Goal: Task Accomplishment & Management: Manage account settings

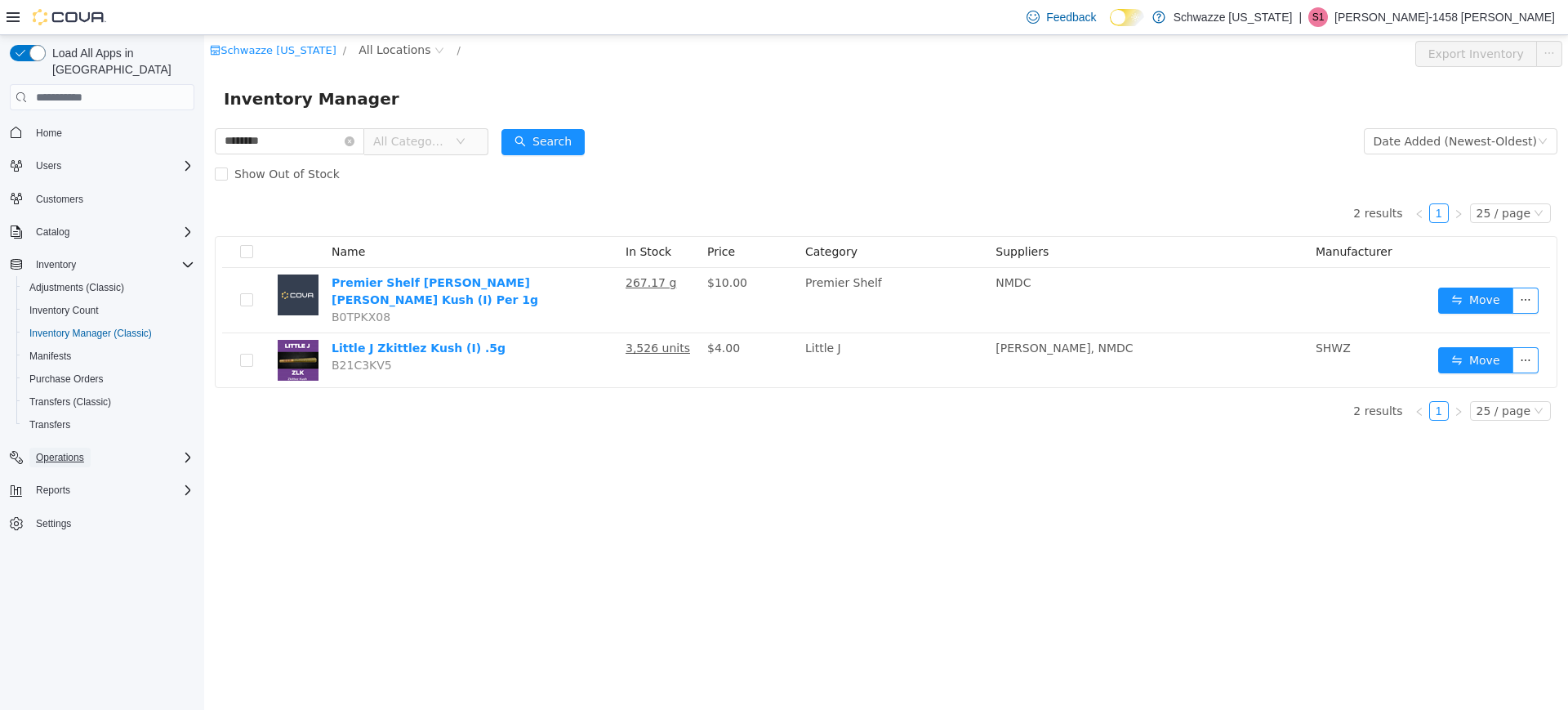
click at [57, 451] on span "Operations" at bounding box center [60, 457] width 48 height 13
click at [71, 474] on span "Cash Management" at bounding box center [71, 480] width 83 height 13
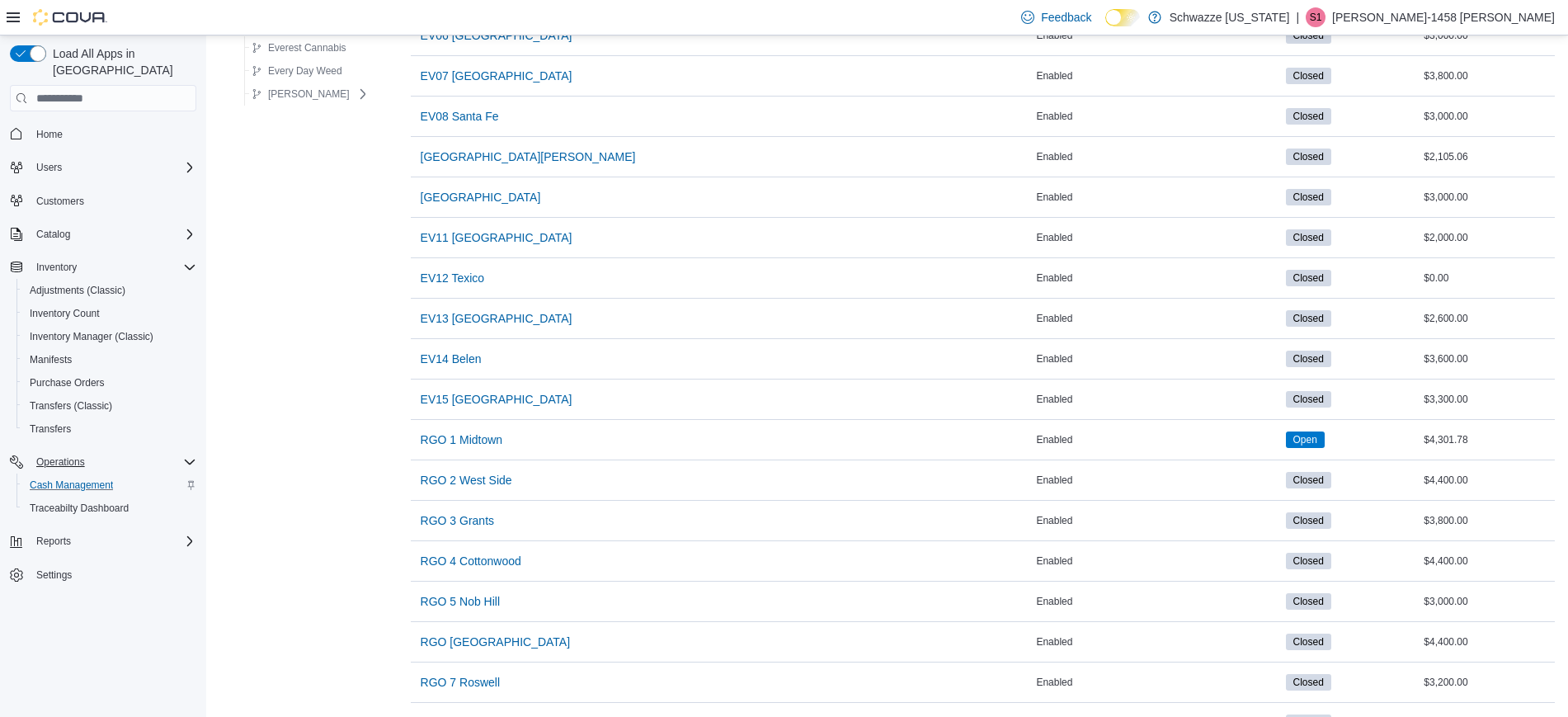
scroll to position [449, 0]
click at [464, 566] on span "RGO 4 Cottonwood" at bounding box center [471, 560] width 101 height 17
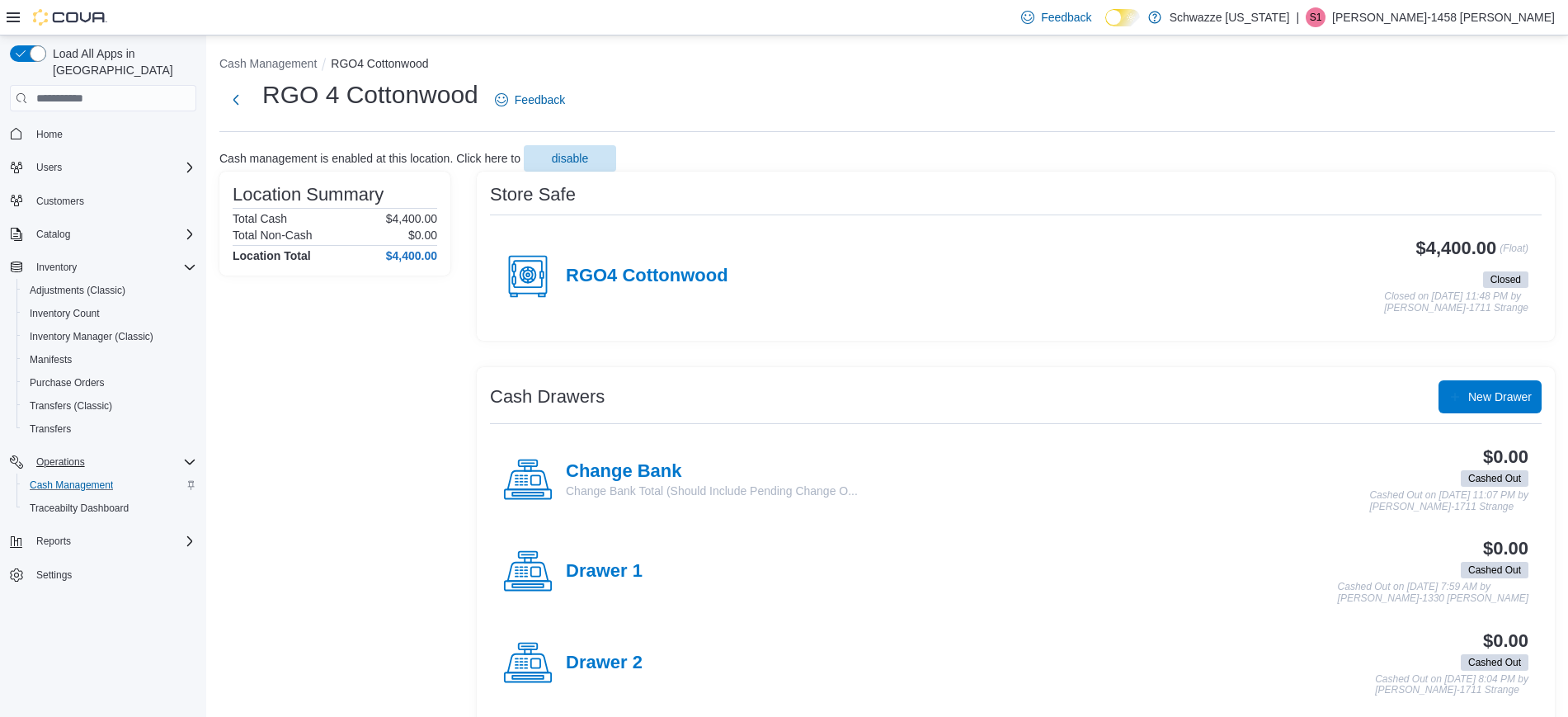
click at [644, 293] on div "RGO4 Cottonwood" at bounding box center [615, 276] width 225 height 50
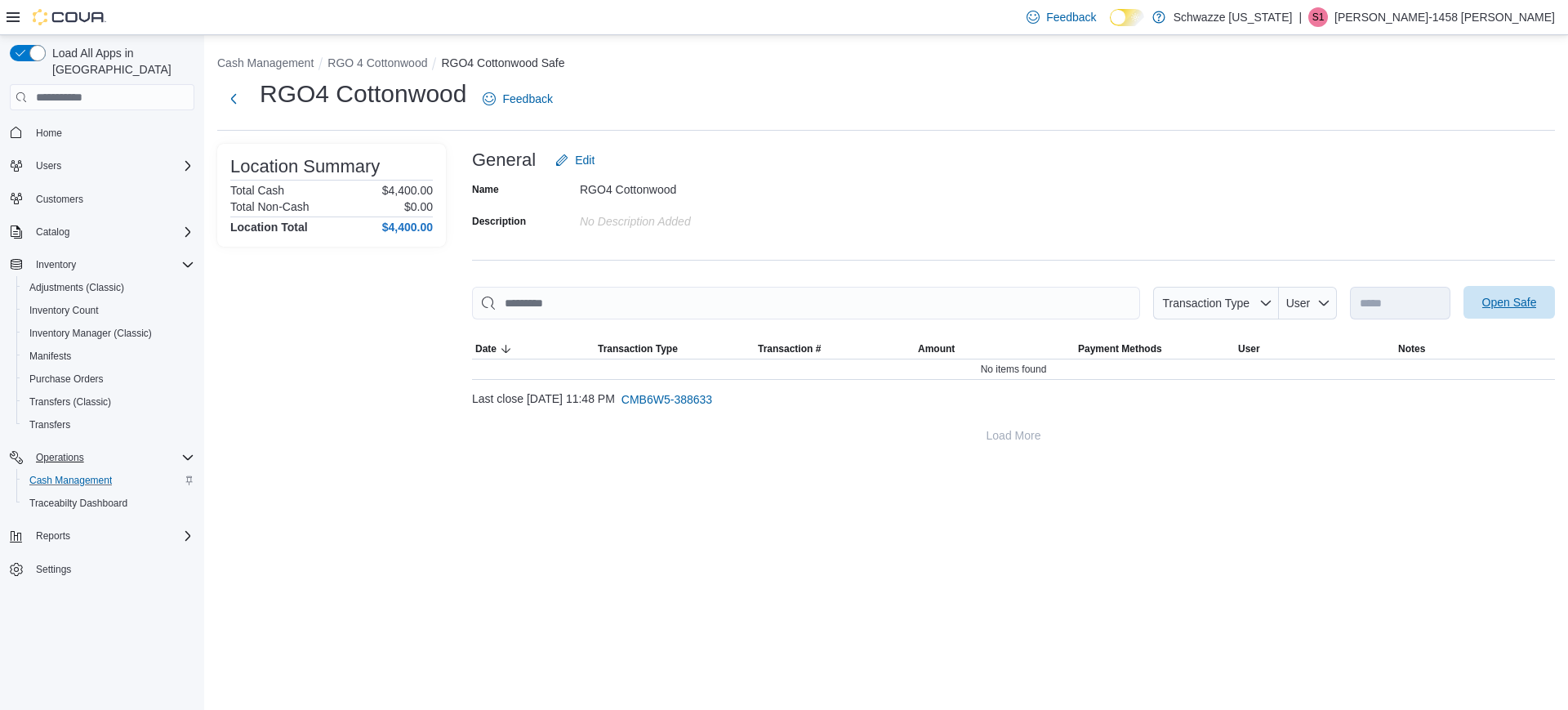
click at [1516, 299] on span "Open Safe" at bounding box center [1510, 302] width 55 height 16
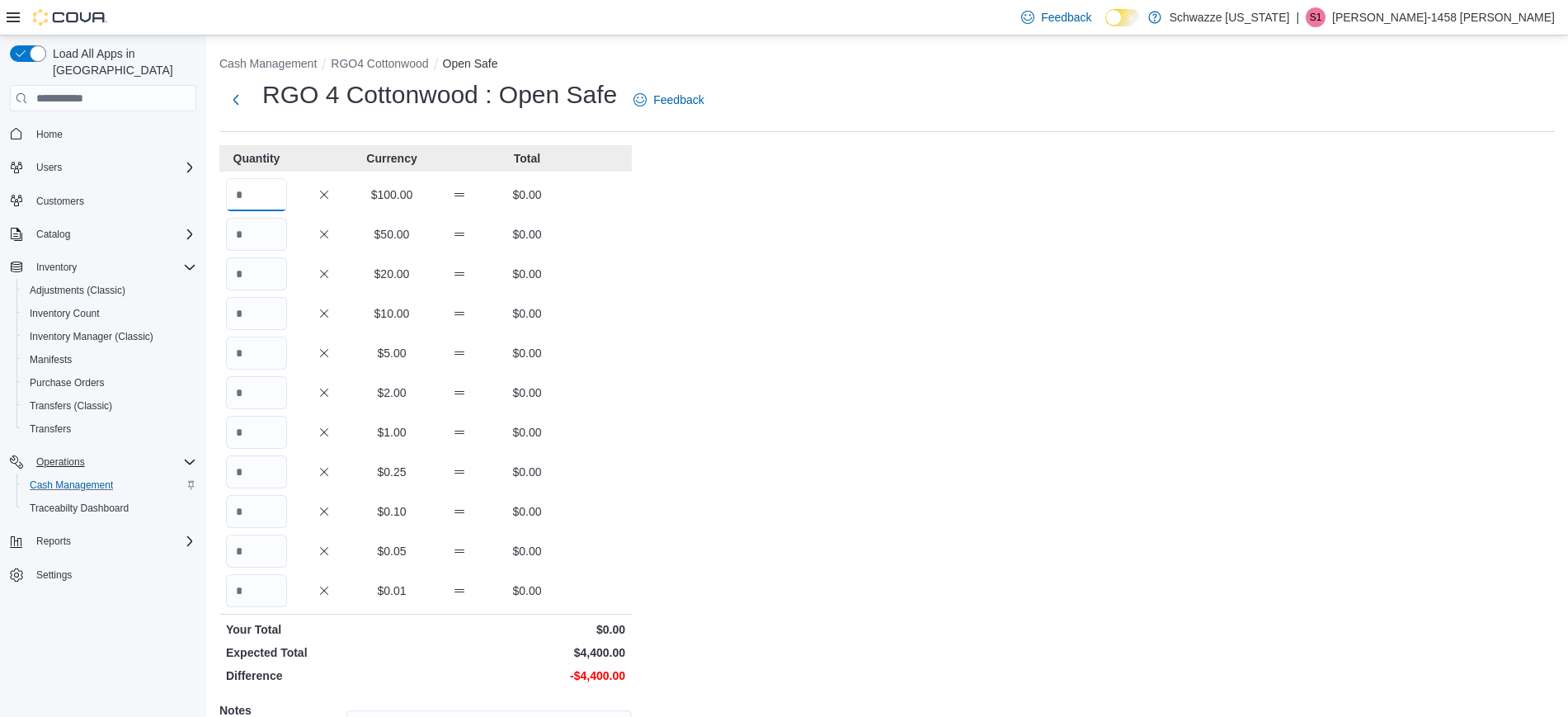
click at [268, 190] on input "Quantity" at bounding box center [256, 195] width 61 height 33
type input "**"
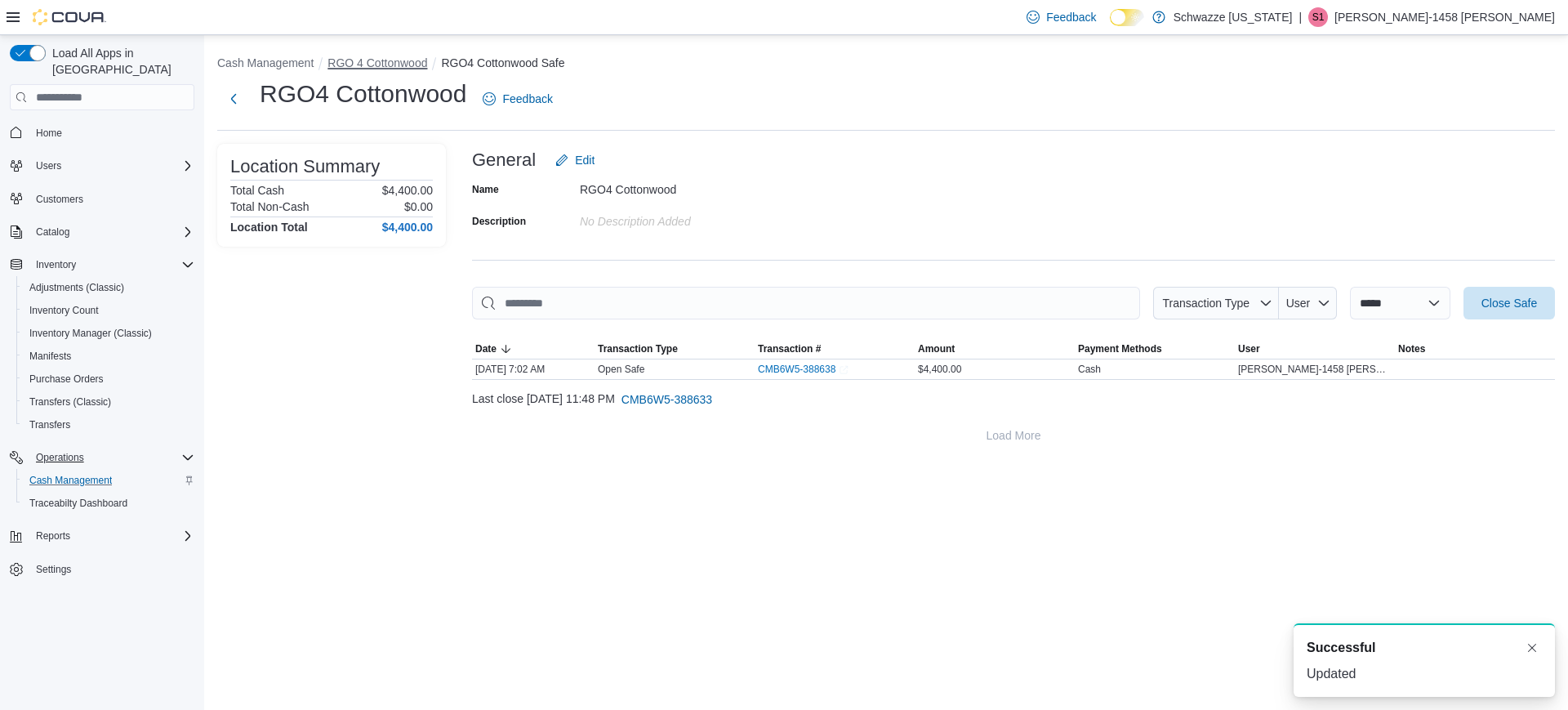
click at [395, 63] on button "RGO 4 Cottonwood" at bounding box center [378, 63] width 100 height 13
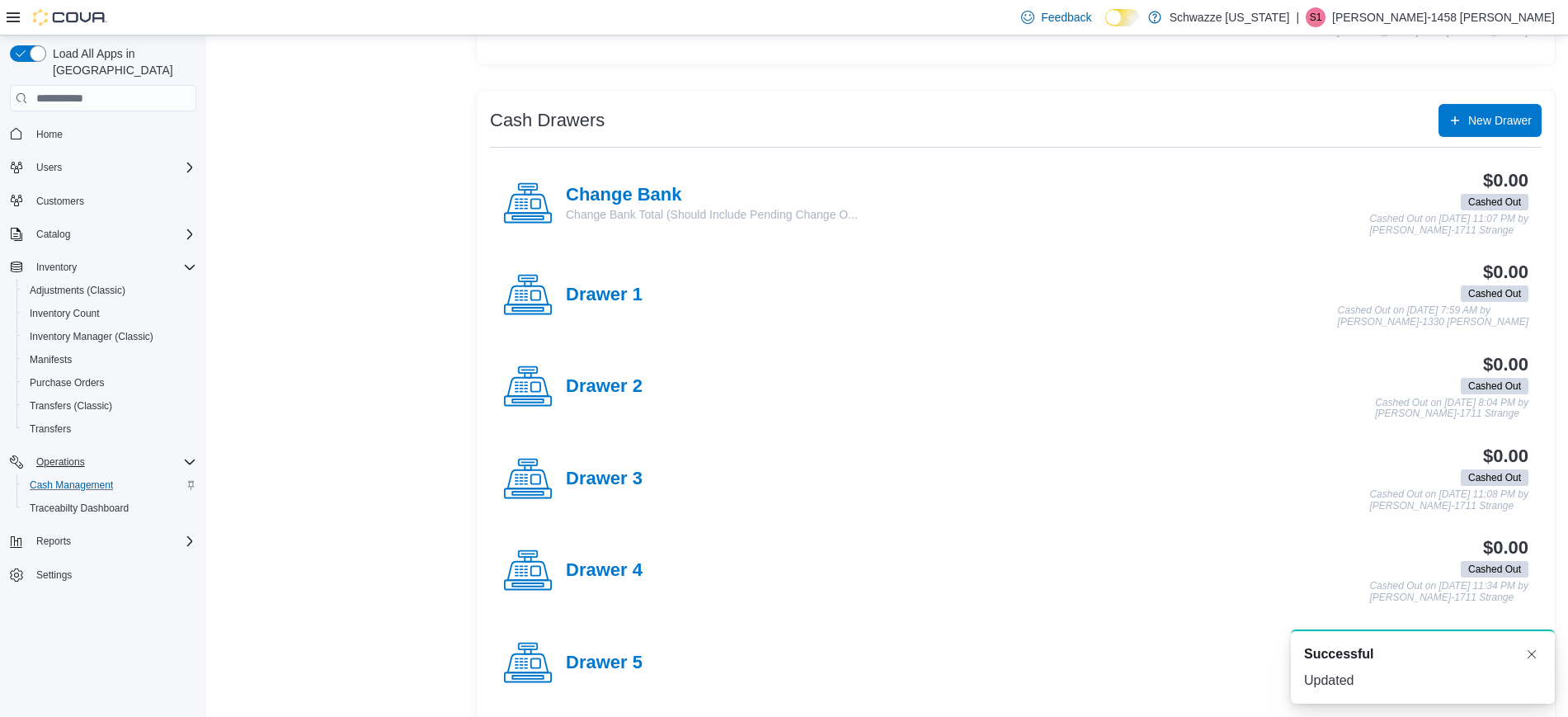
scroll to position [271, 0]
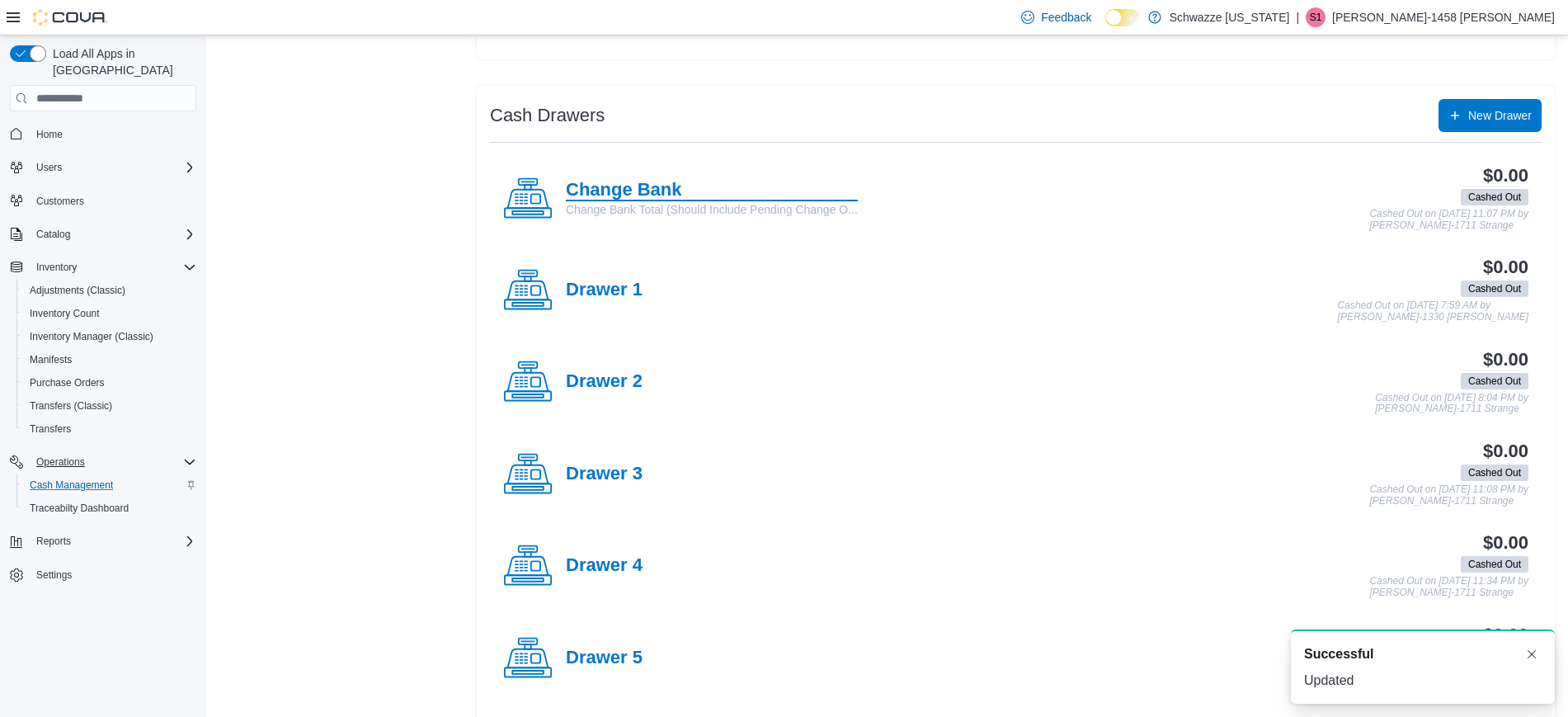
click at [632, 181] on h4 "Change Bank" at bounding box center [711, 190] width 292 height 22
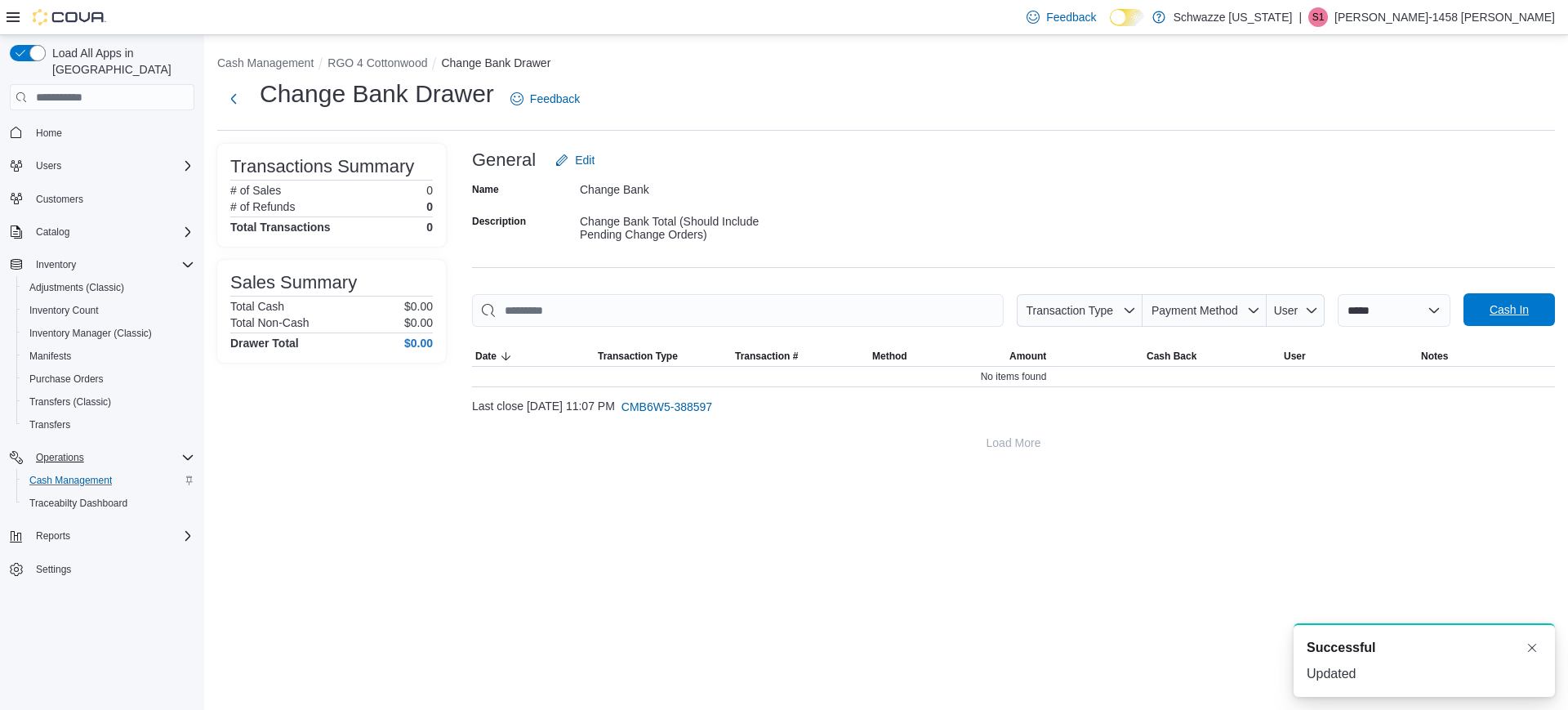
click at [1501, 310] on span "Cash In" at bounding box center [1510, 309] width 40 height 16
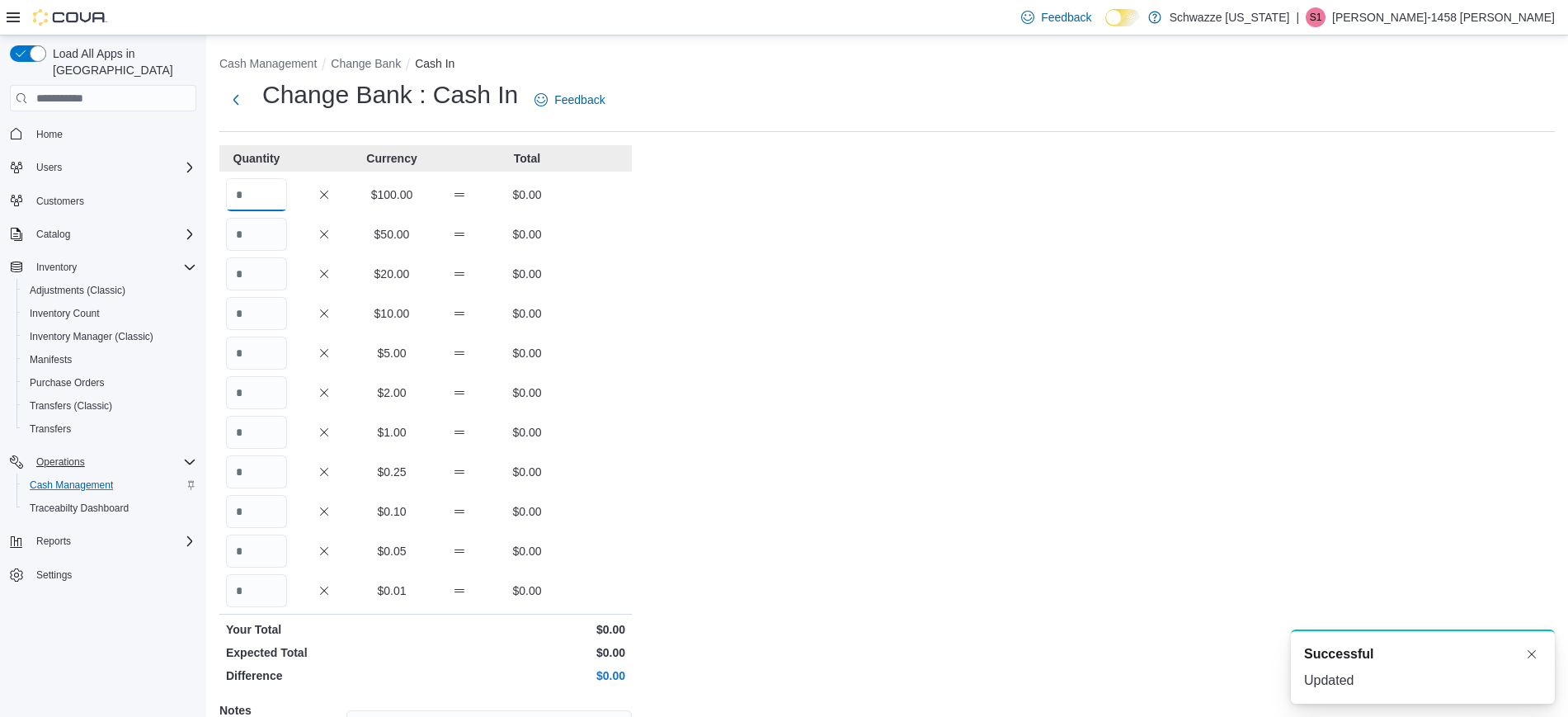
click at [265, 197] on input "Quantity" at bounding box center [256, 195] width 61 height 33
type input "**"
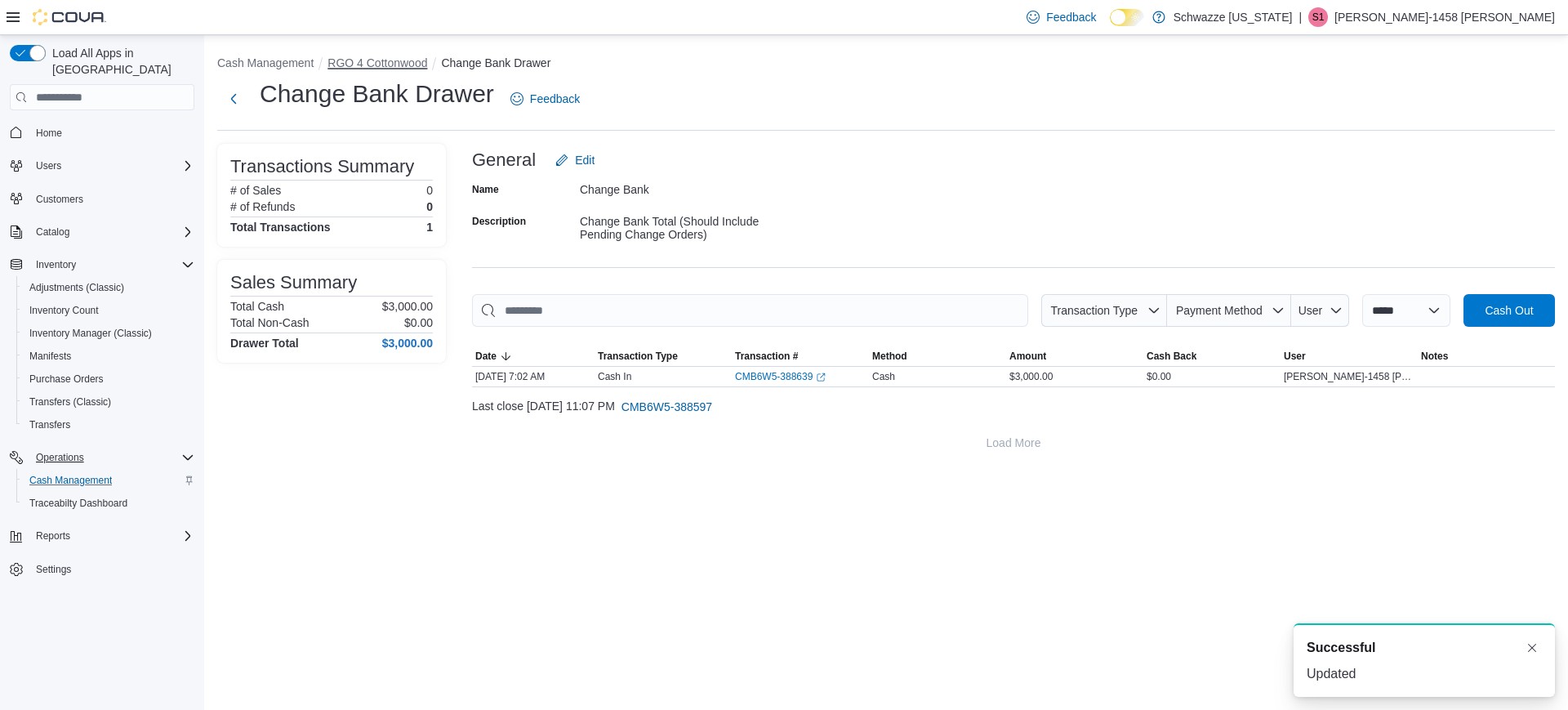
click at [403, 57] on button "RGO 4 Cottonwood" at bounding box center [378, 63] width 100 height 13
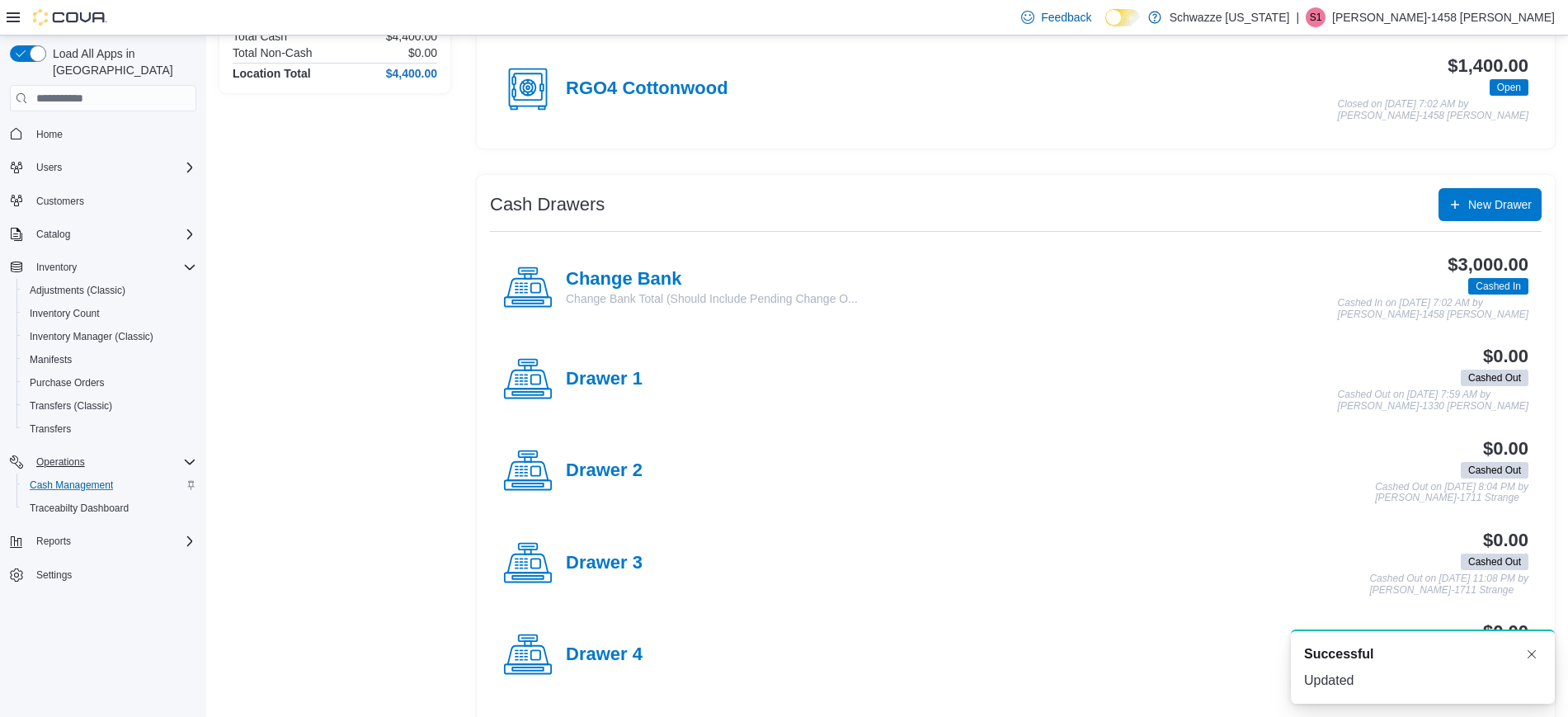
scroll to position [185, 0]
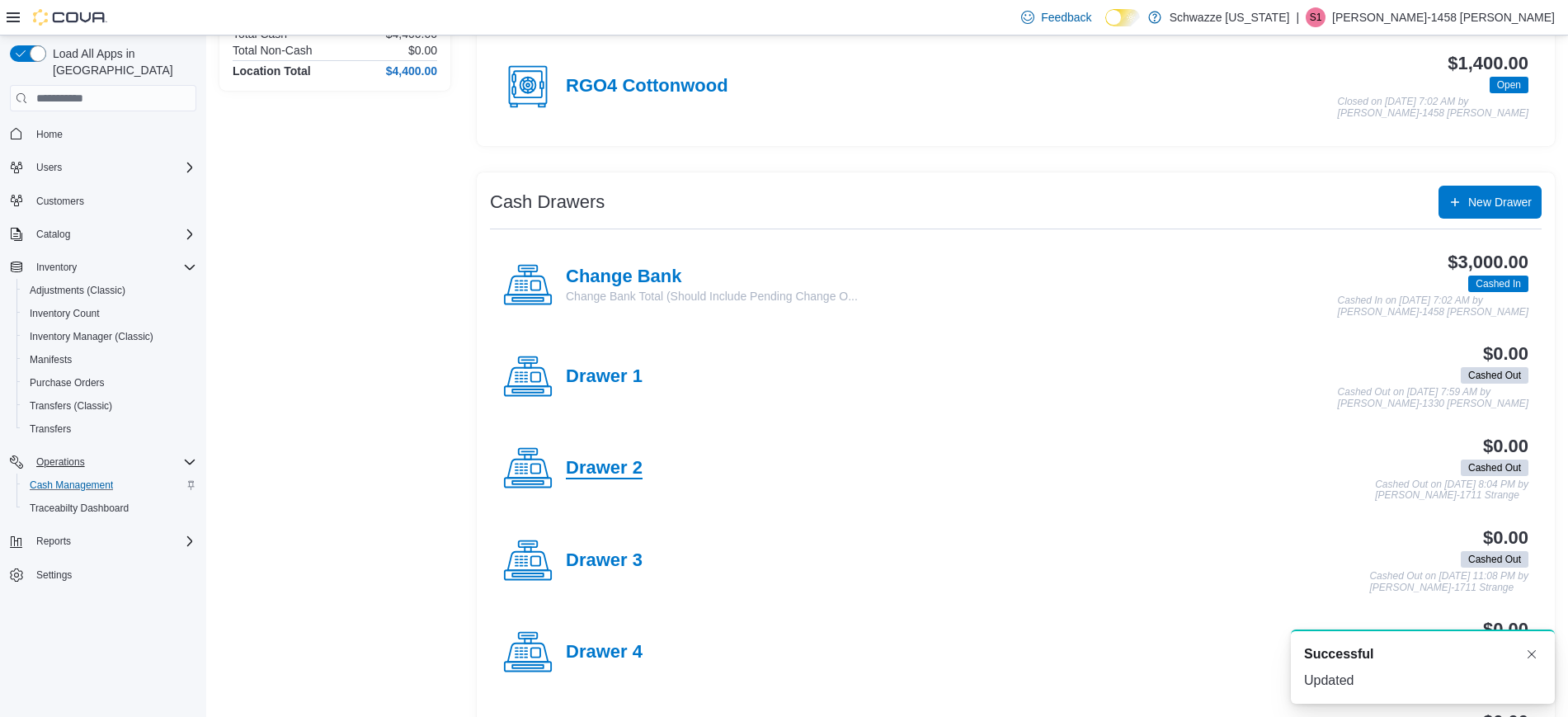
click at [599, 461] on h4 "Drawer 2" at bounding box center [604, 468] width 76 height 22
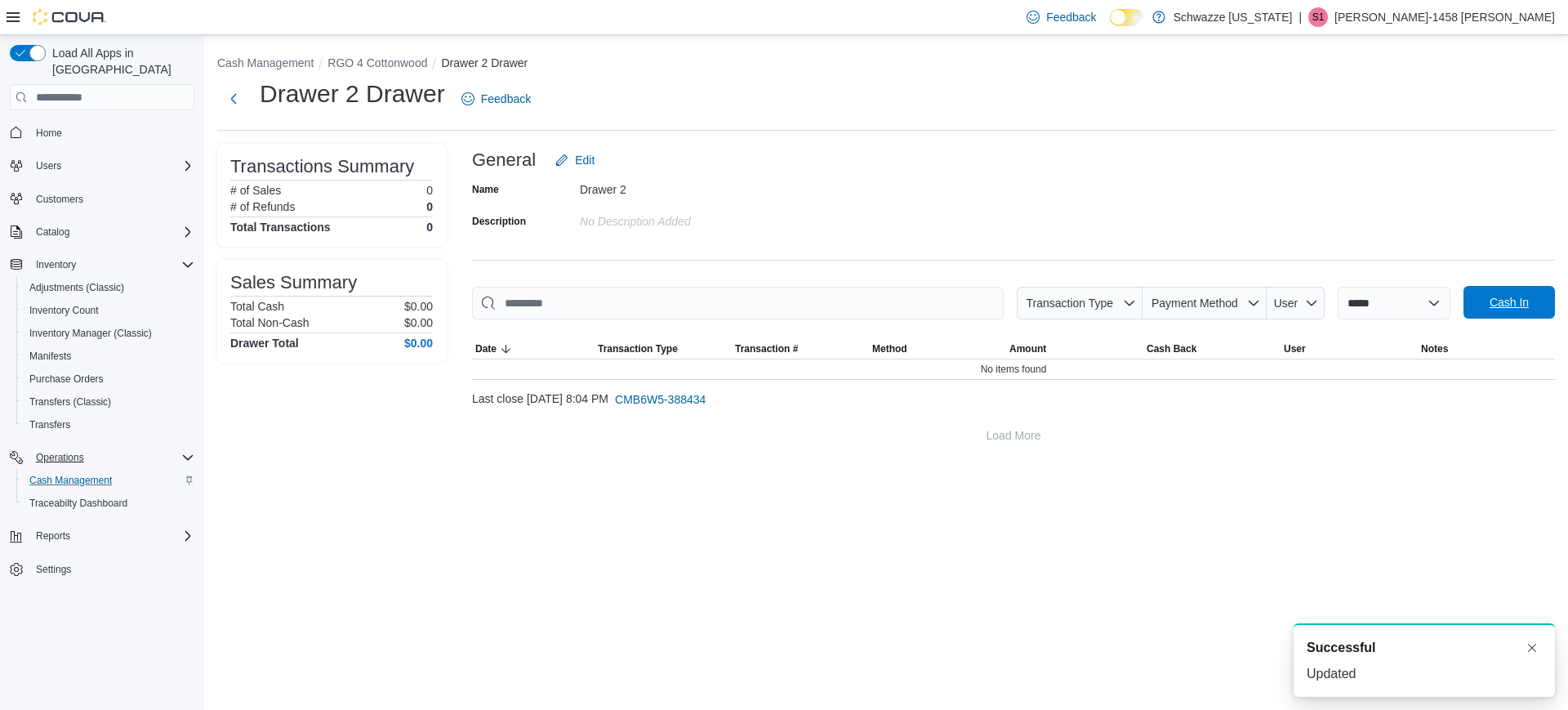
click at [1508, 298] on span "Cash In" at bounding box center [1510, 302] width 40 height 16
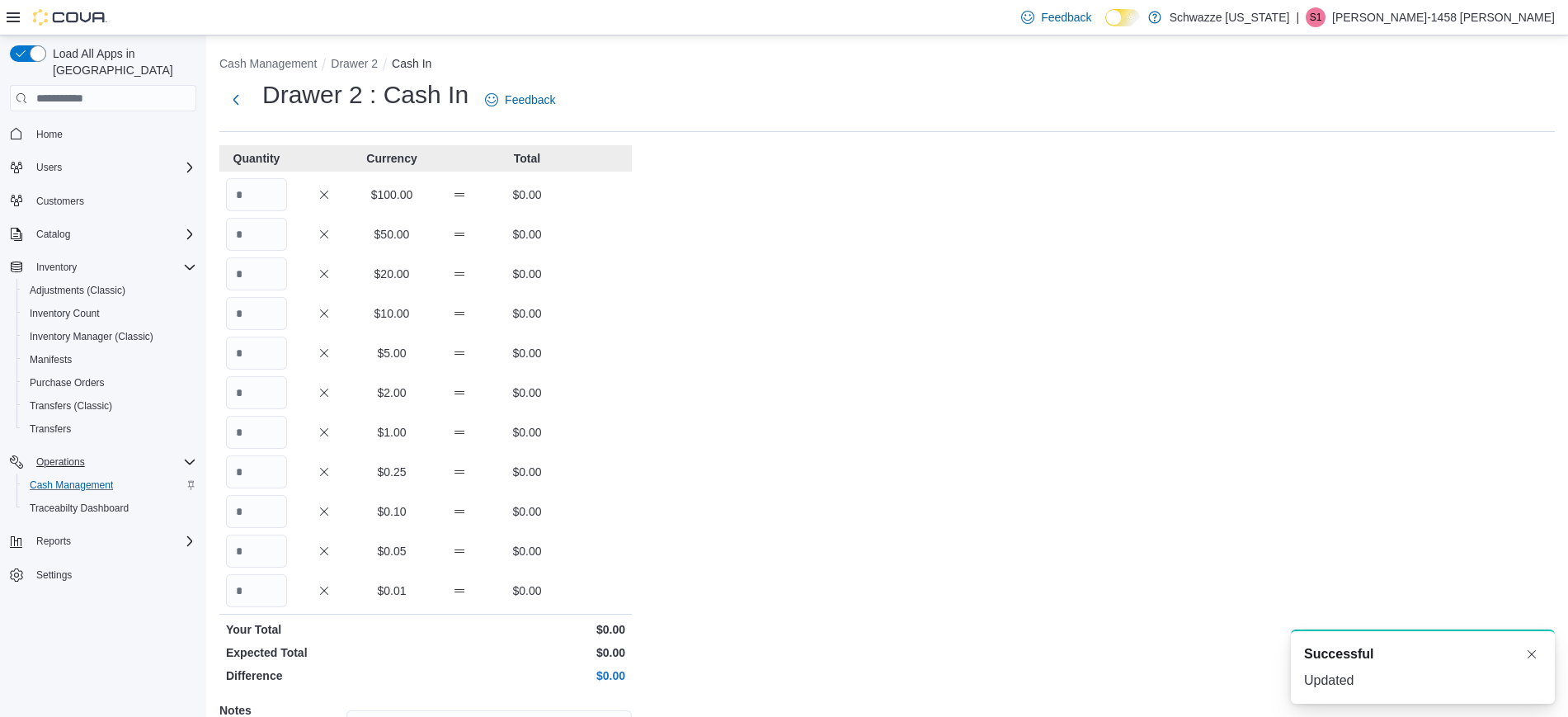
click at [253, 215] on div "Quantity Currency Total $100.00 $0.00 $50.00 $0.00 $20.00 $0.00 $10.00 $0.00 $5…" at bounding box center [426, 514] width 413 height 738
click at [249, 199] on input "Quantity" at bounding box center [256, 195] width 61 height 33
type input "*"
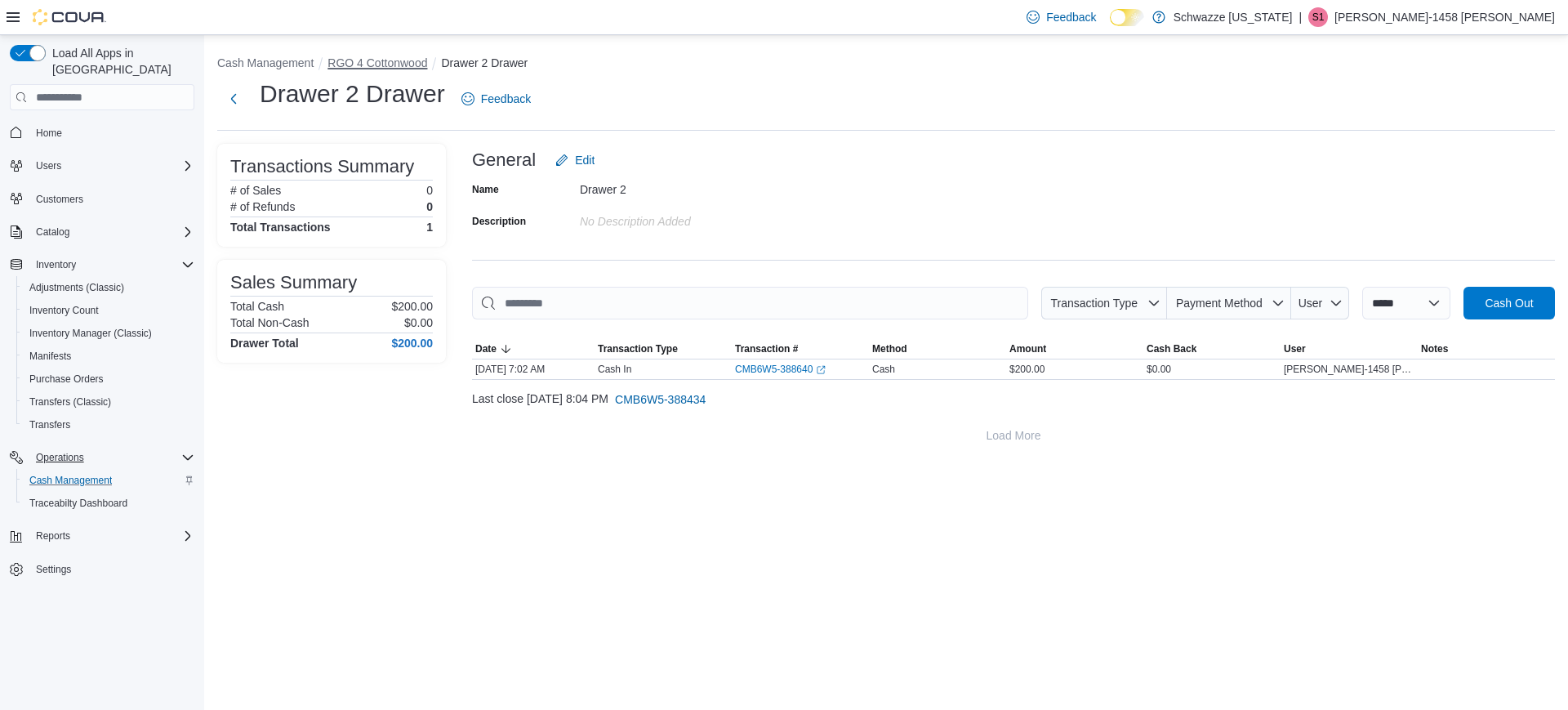
click at [390, 64] on button "RGO 4 Cottonwood" at bounding box center [378, 63] width 100 height 13
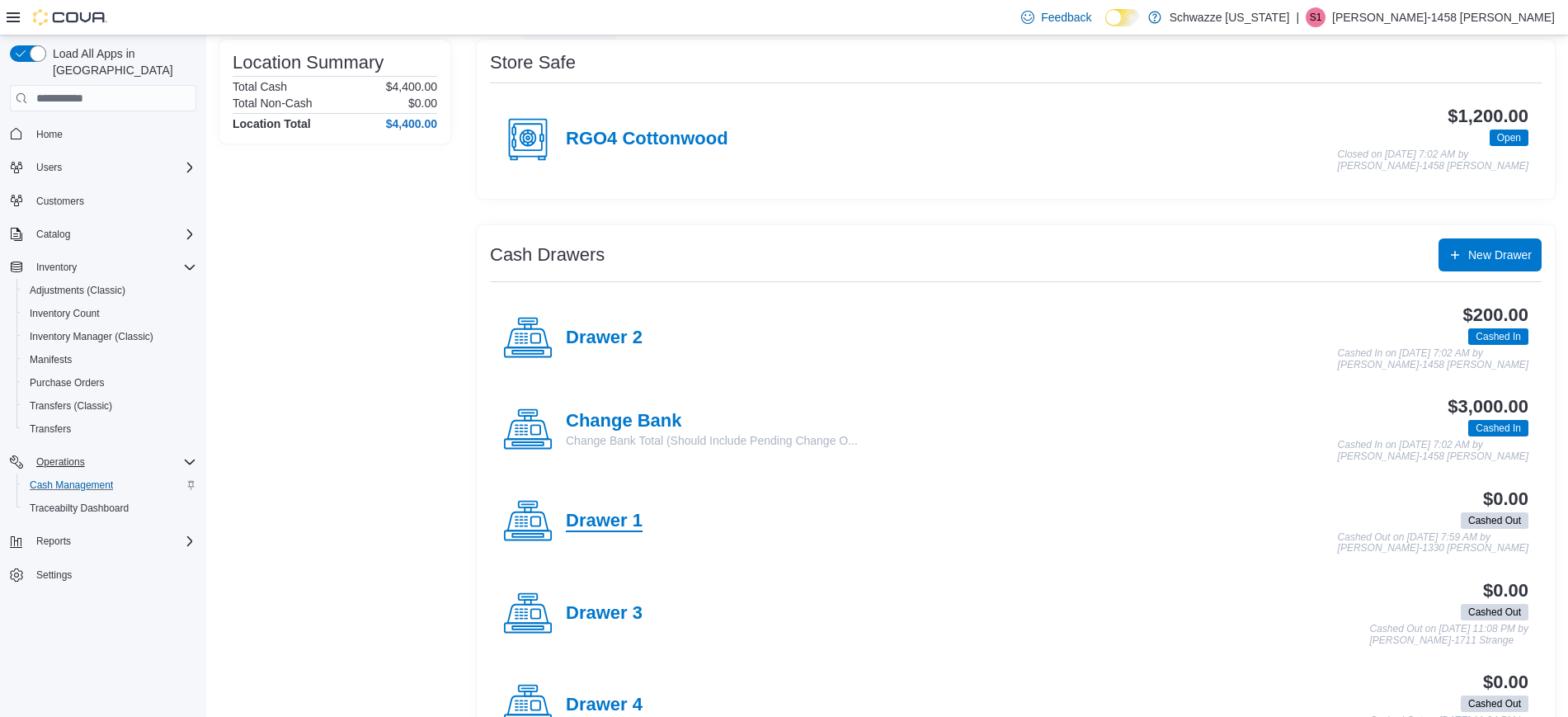
scroll to position [154, 0]
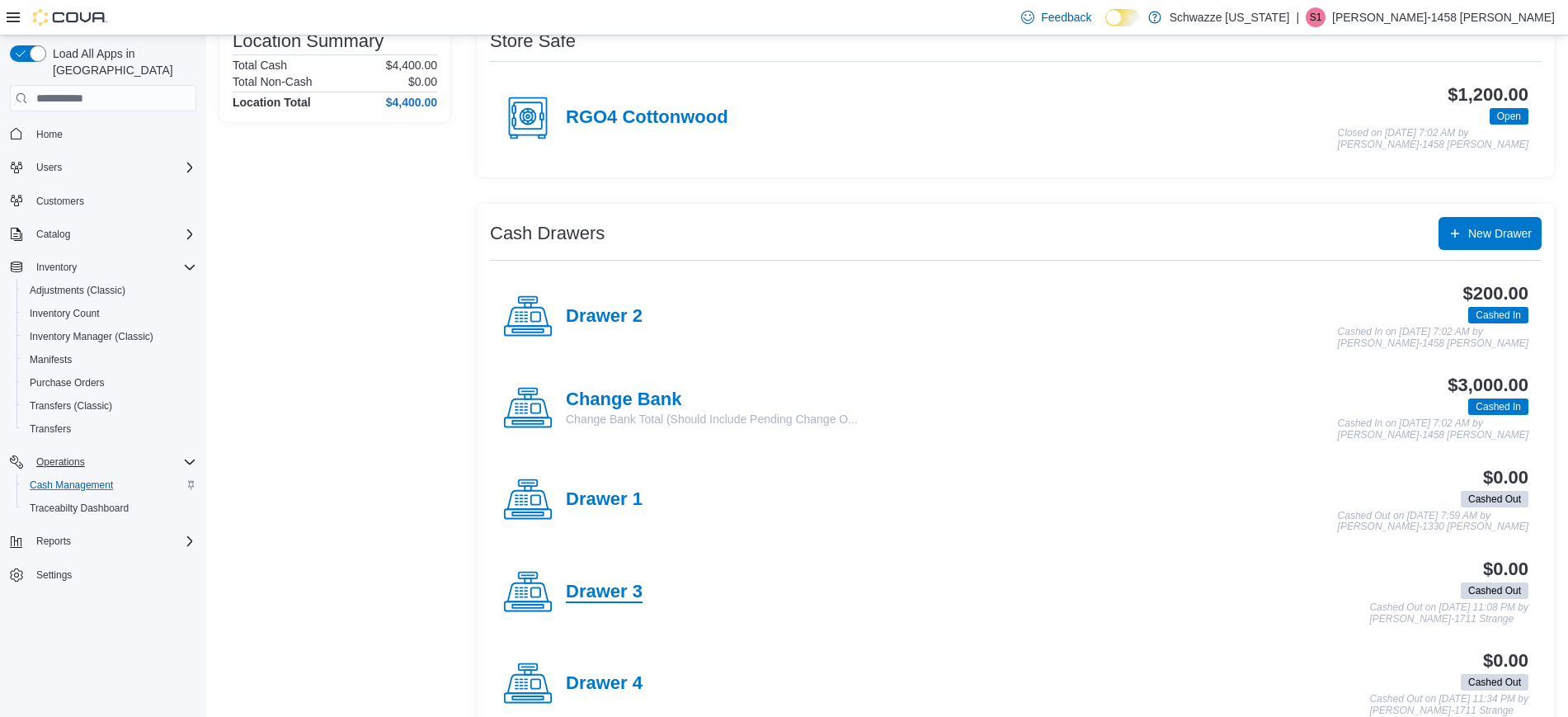
click at [593, 598] on h4 "Drawer 3" at bounding box center [604, 592] width 76 height 22
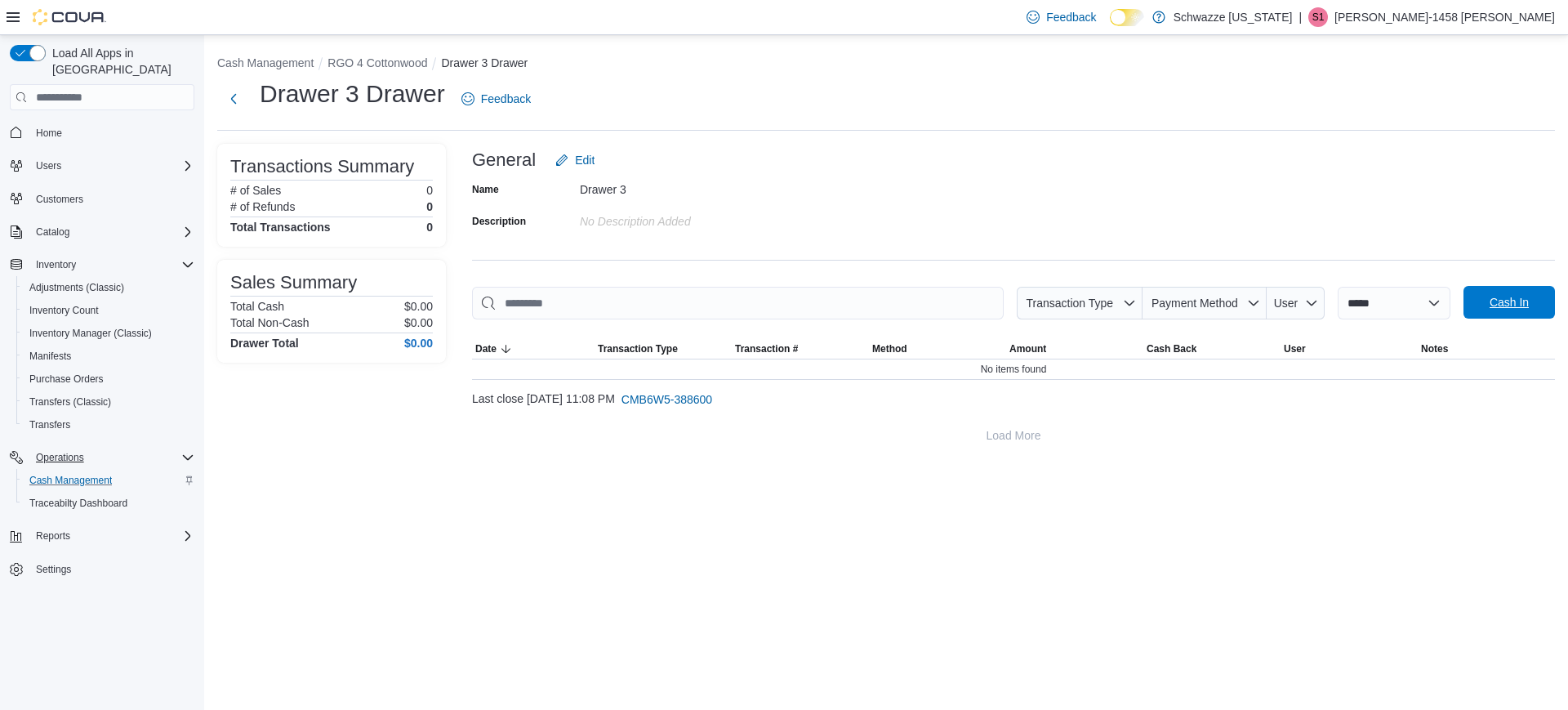
click at [1507, 299] on span "Cash In" at bounding box center [1510, 302] width 40 height 16
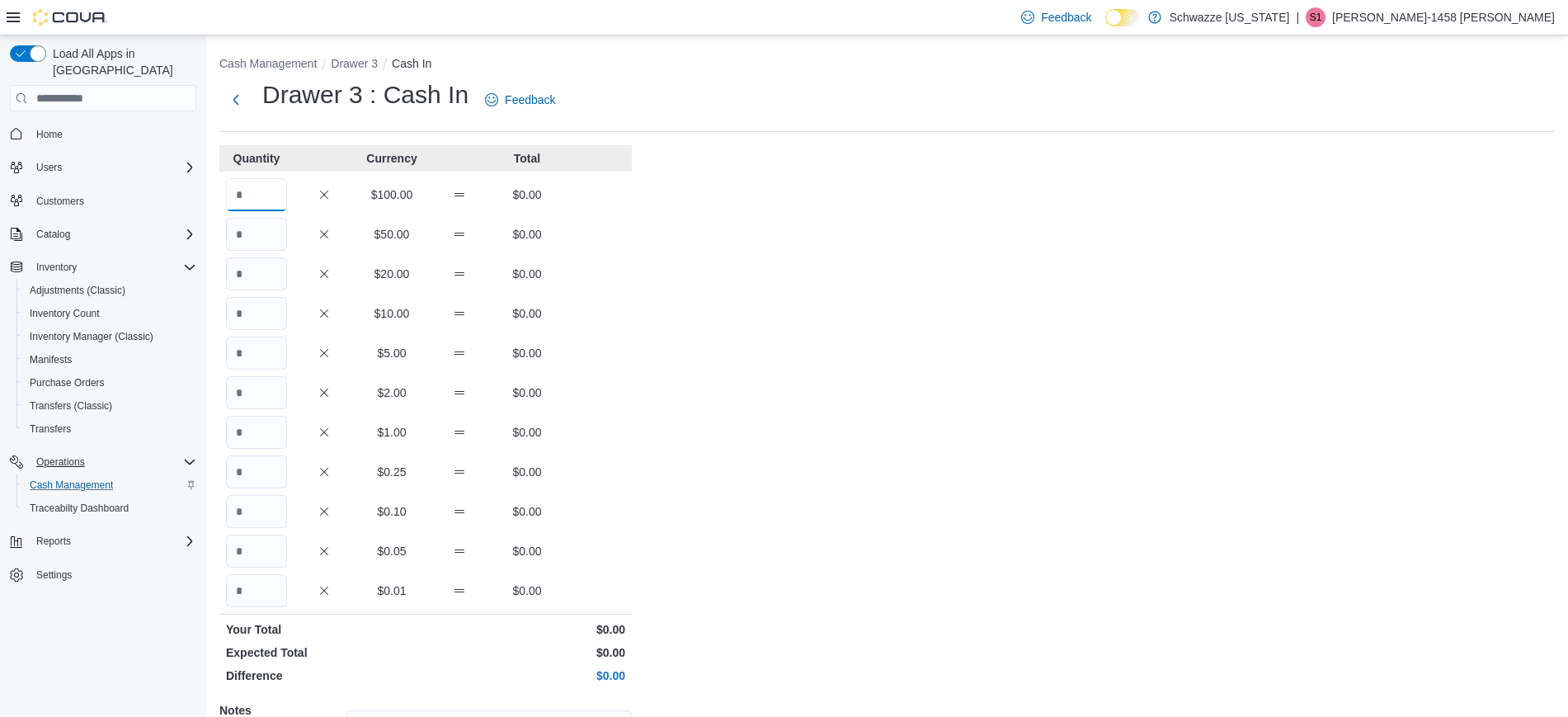
click at [252, 195] on input "Quantity" at bounding box center [256, 195] width 61 height 33
type input "*"
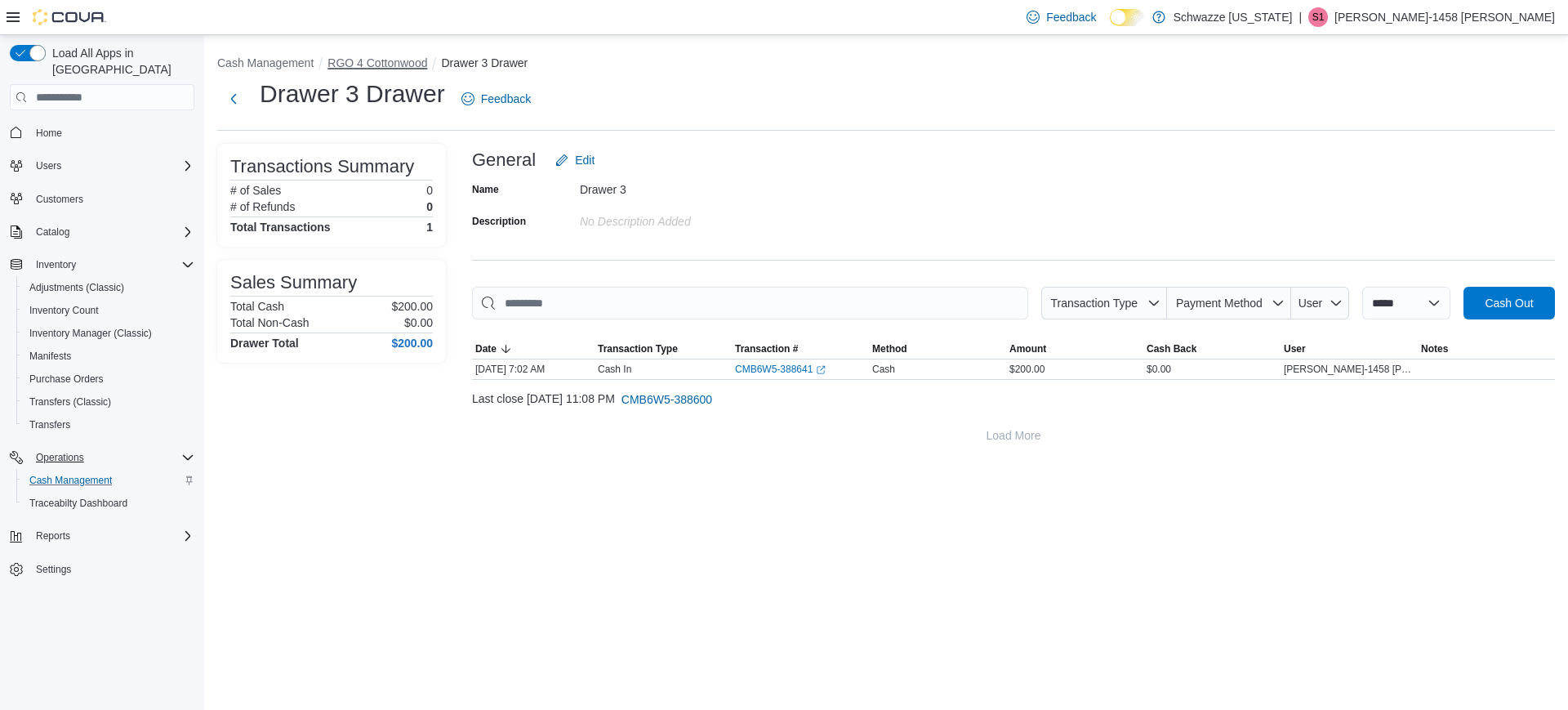
click at [382, 67] on button "RGO 4 Cottonwood" at bounding box center [378, 63] width 100 height 13
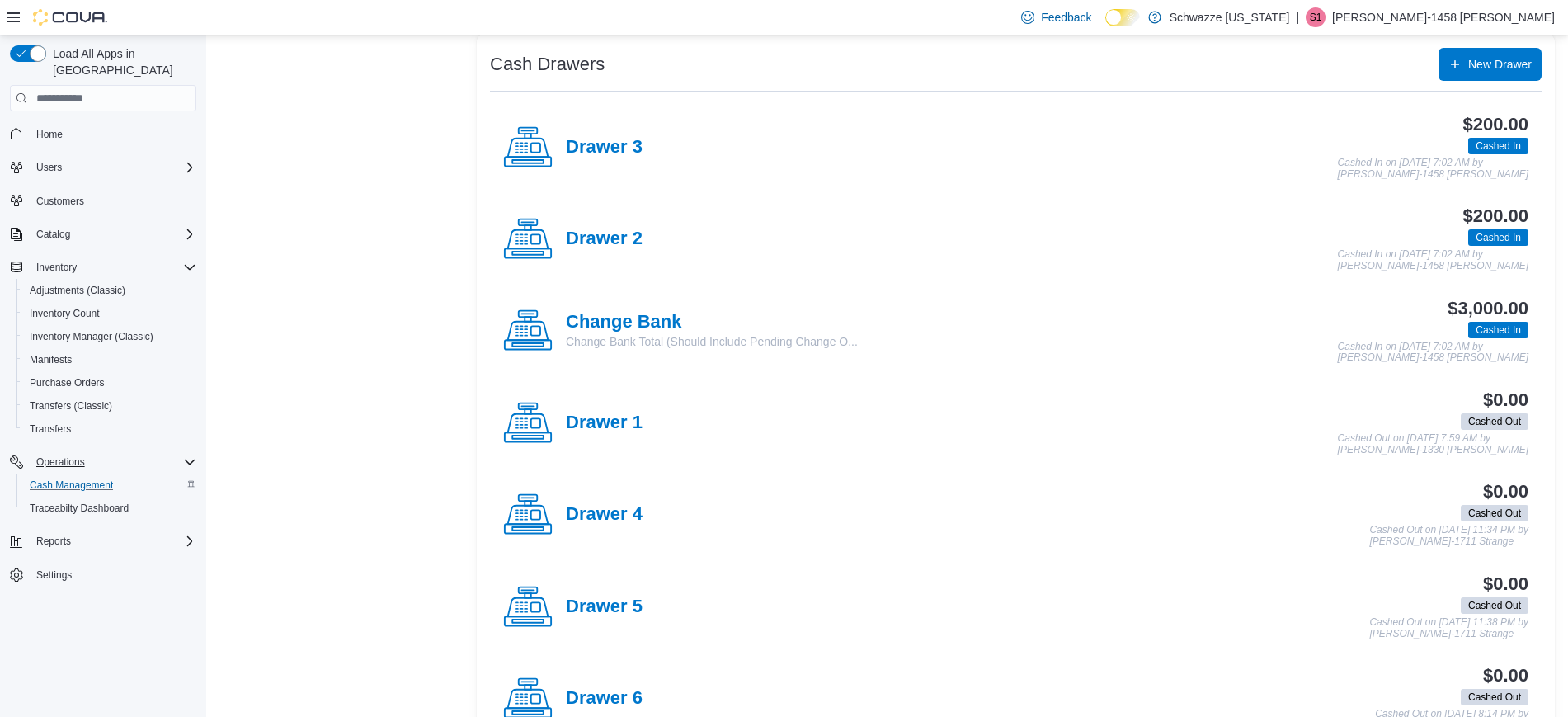
scroll to position [327, 0]
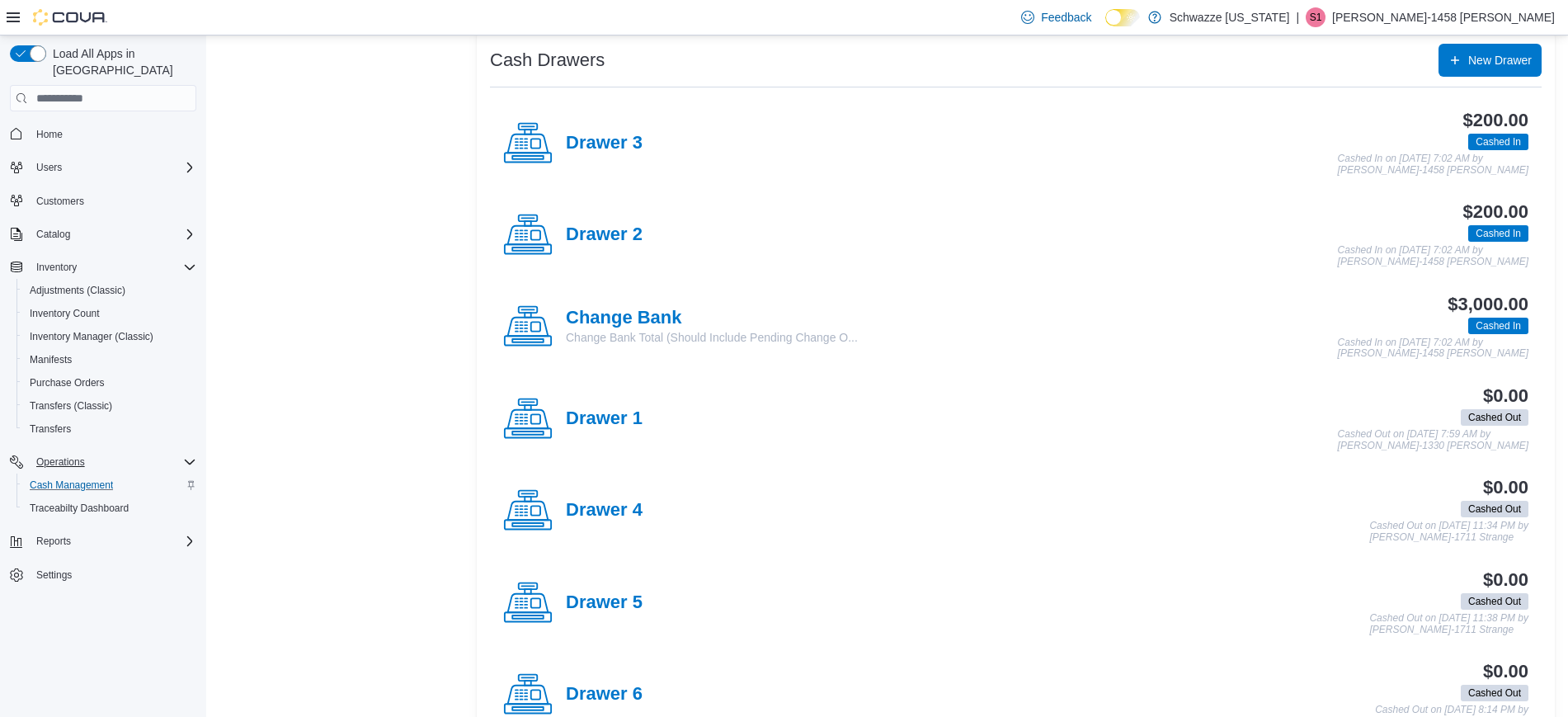
click at [631, 521] on div "Drawer 4" at bounding box center [572, 510] width 139 height 50
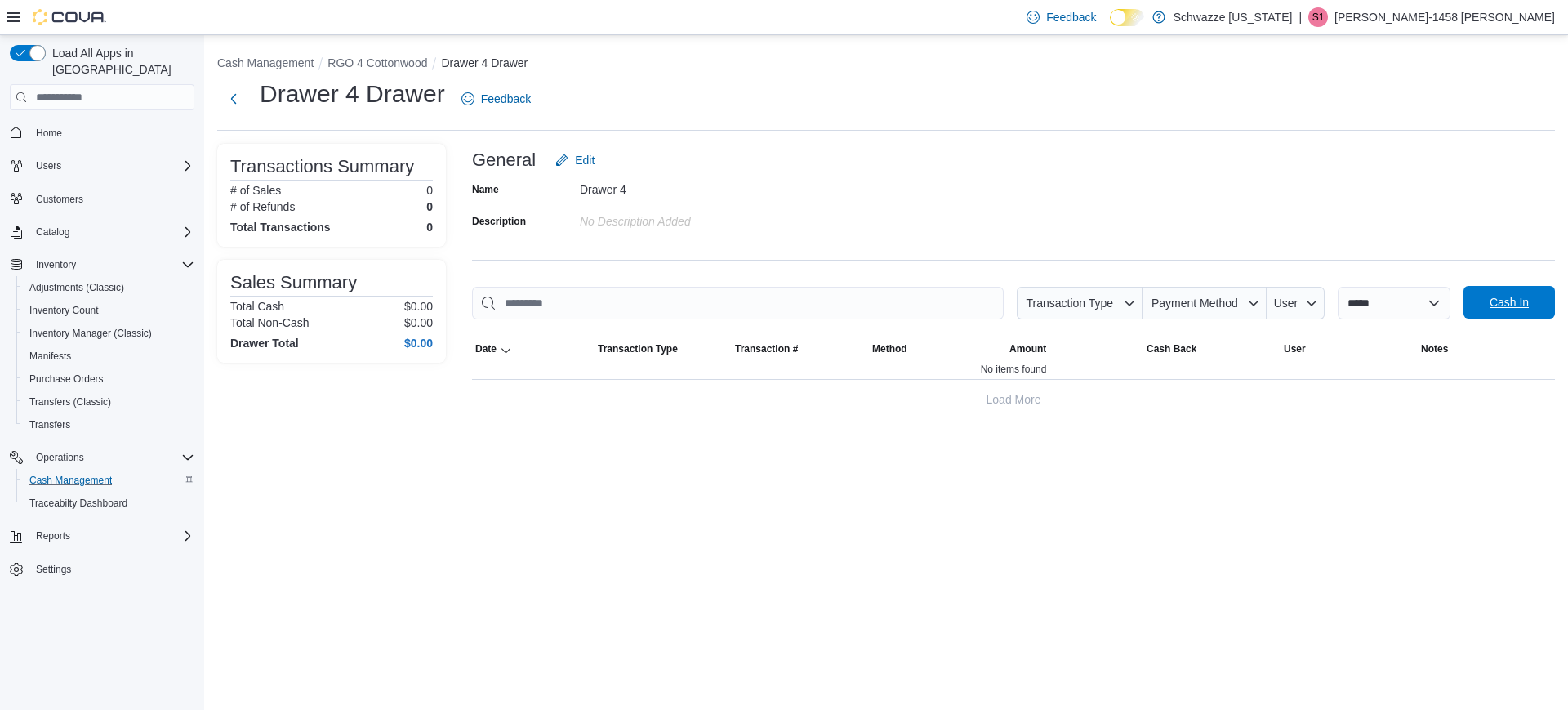
click at [1514, 308] on span "Cash In" at bounding box center [1510, 302] width 40 height 16
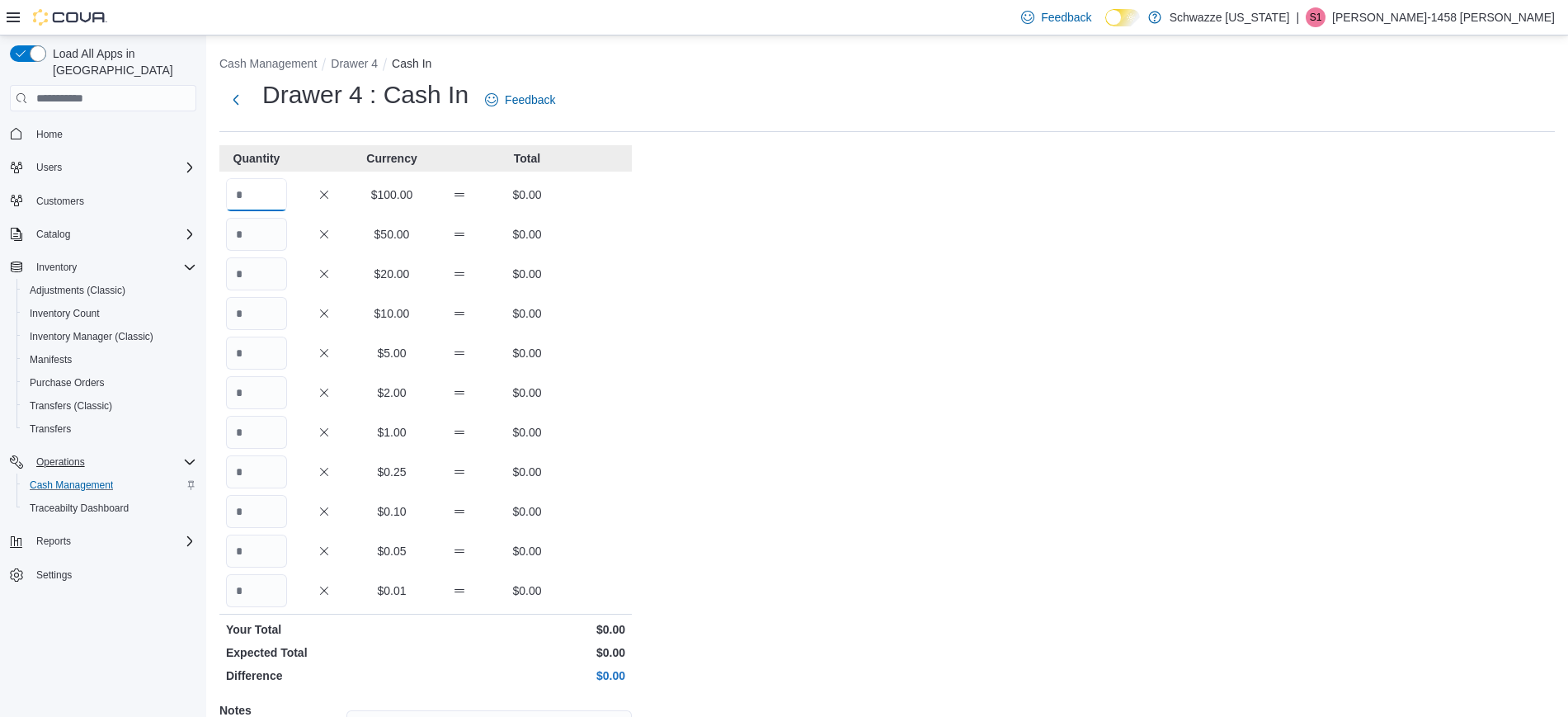
click at [245, 187] on input "Quantity" at bounding box center [256, 195] width 61 height 33
type input "*"
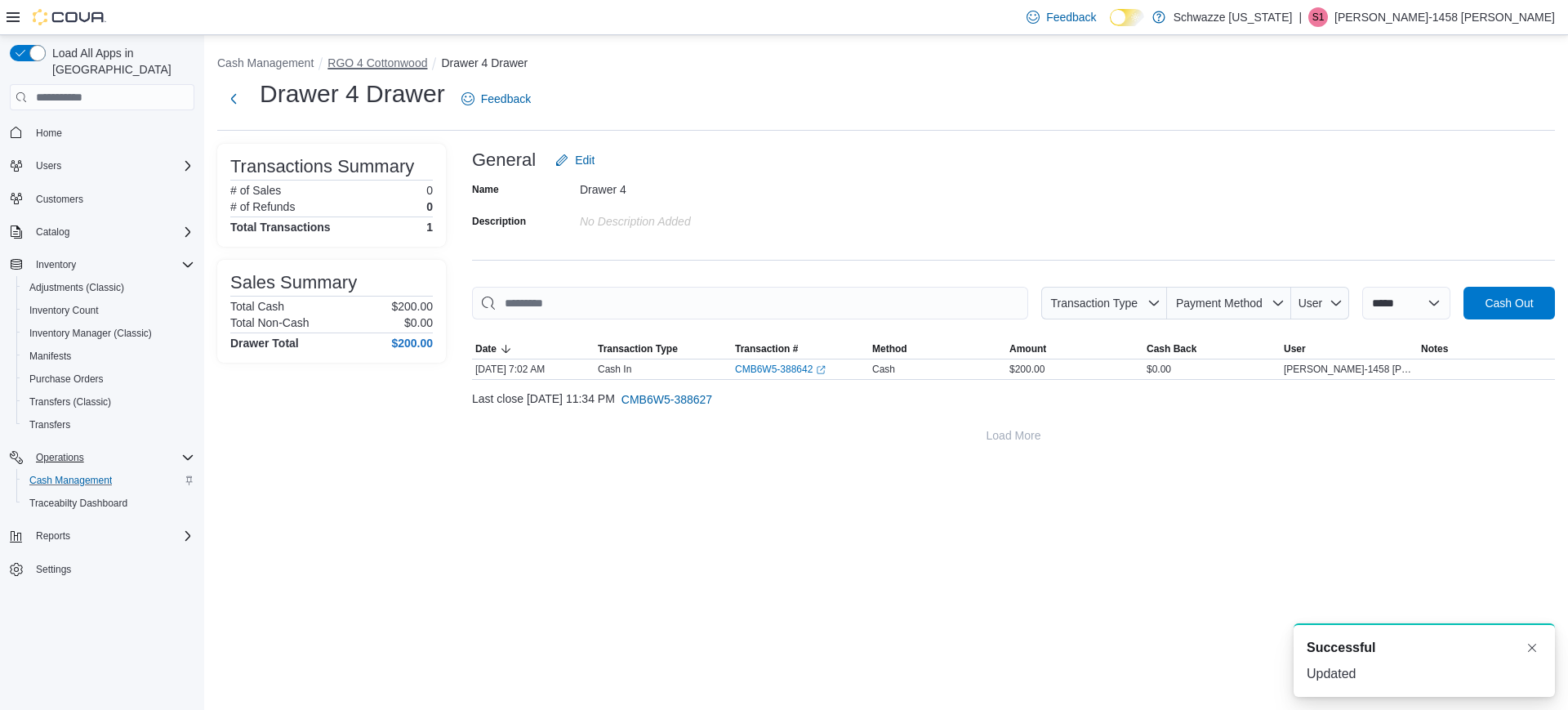
click at [347, 57] on button "RGO 4 Cottonwood" at bounding box center [378, 63] width 100 height 13
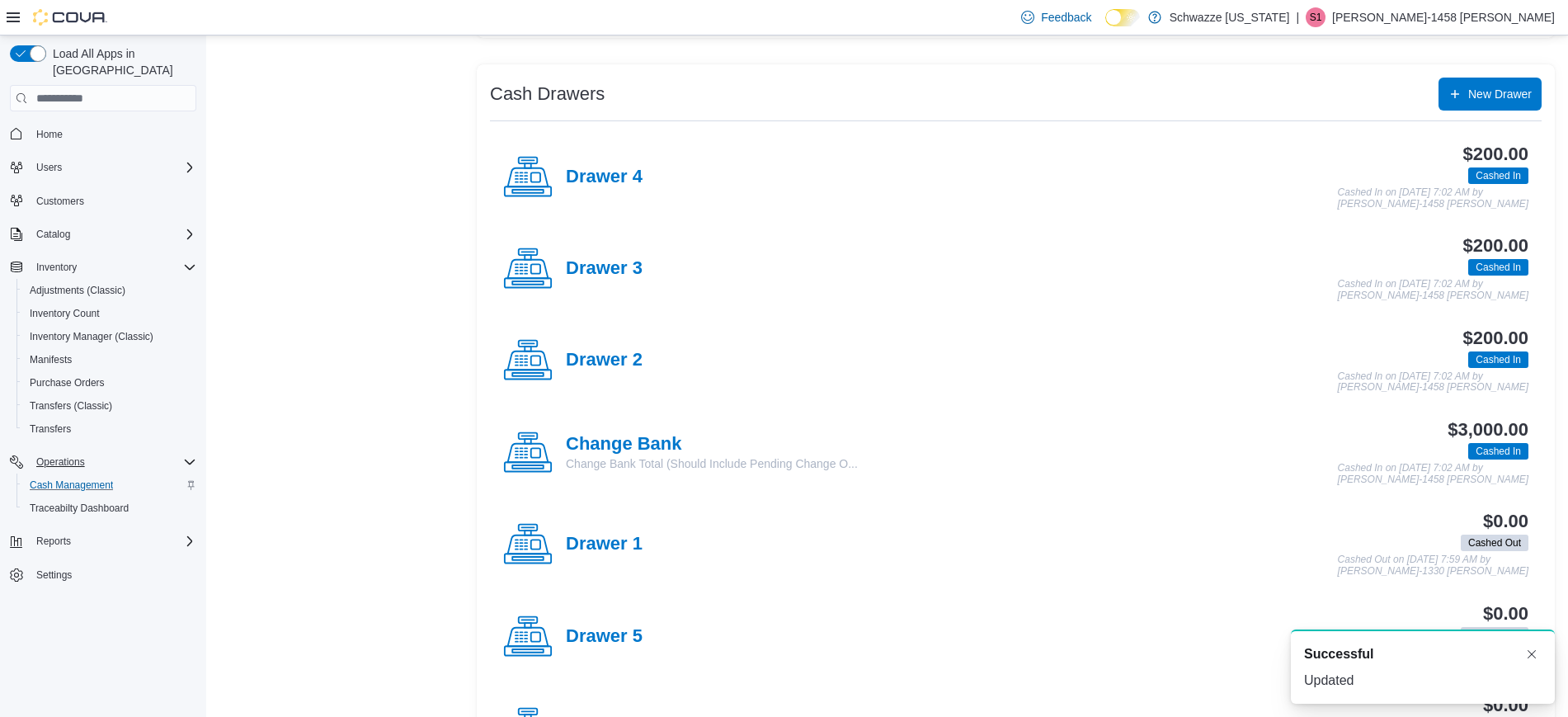
scroll to position [302, 0]
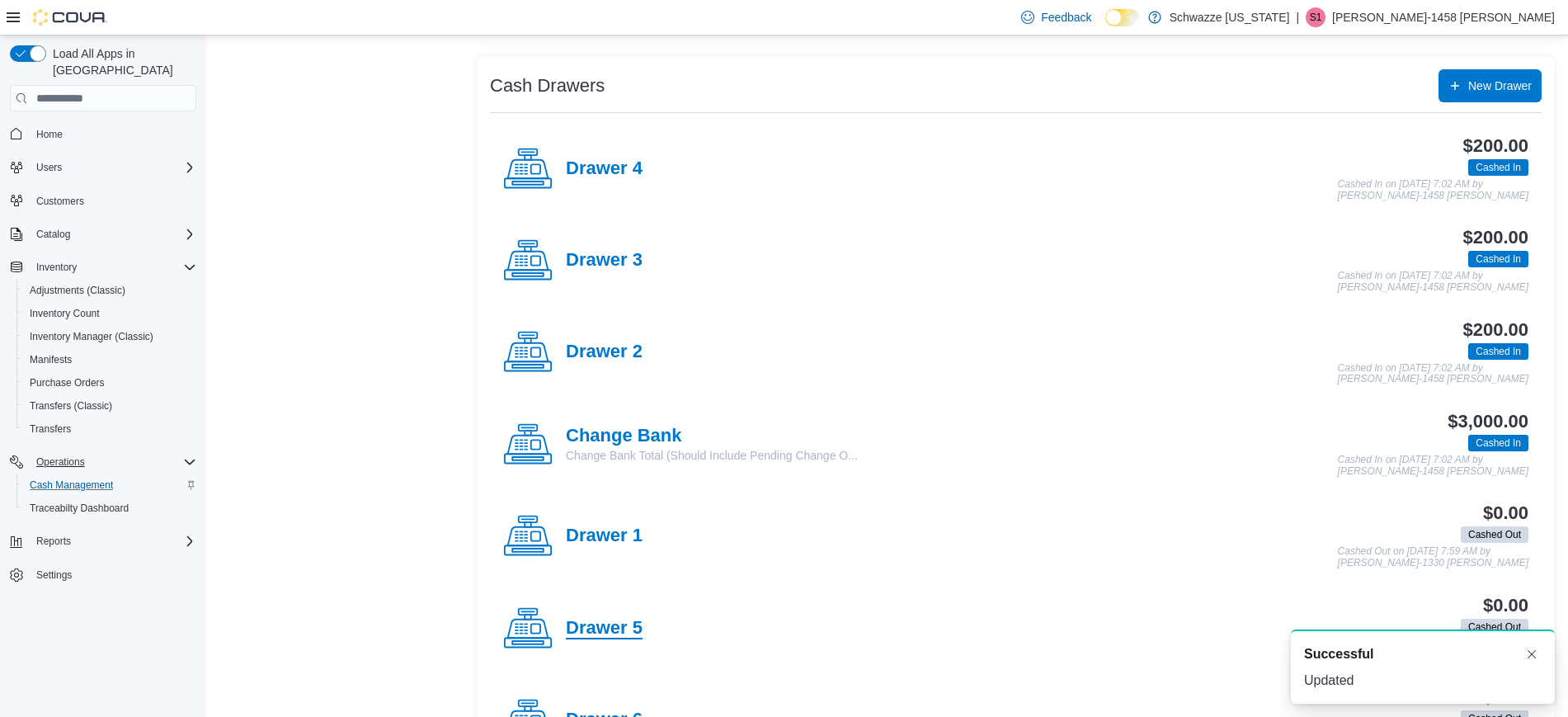
click at [602, 621] on h4 "Drawer 5" at bounding box center [604, 628] width 76 height 22
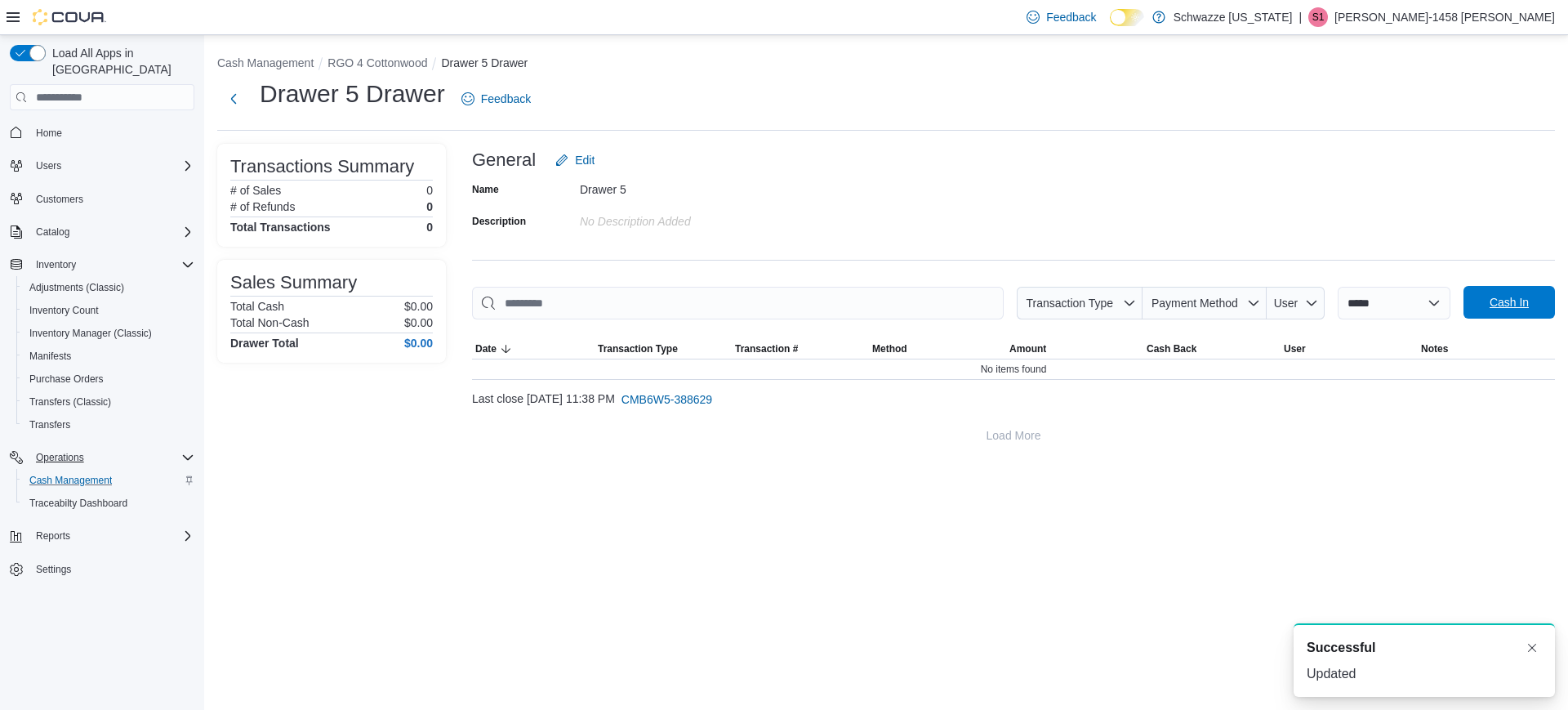
click at [1489, 293] on span "Cash In" at bounding box center [1510, 302] width 72 height 33
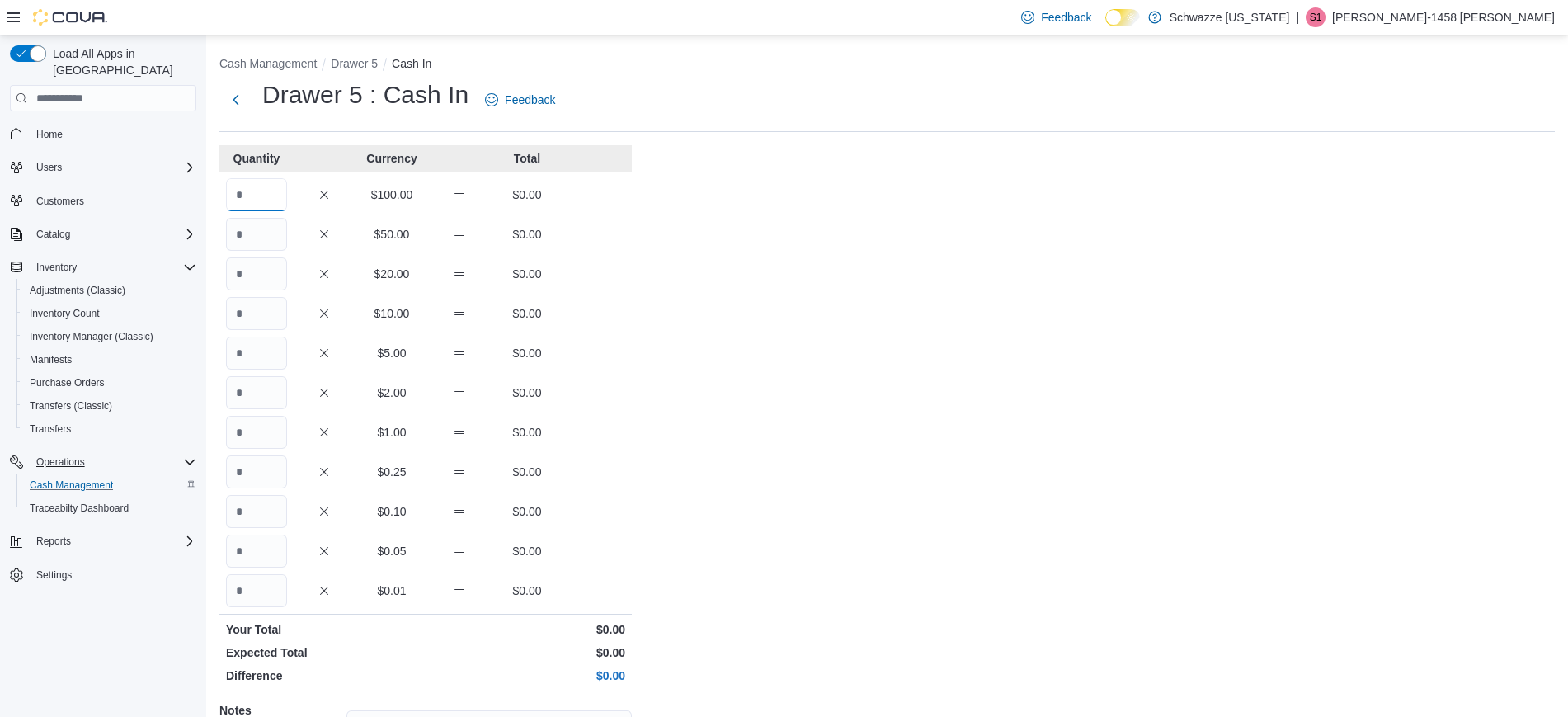
click at [261, 198] on input "Quantity" at bounding box center [256, 195] width 61 height 33
type input "*"
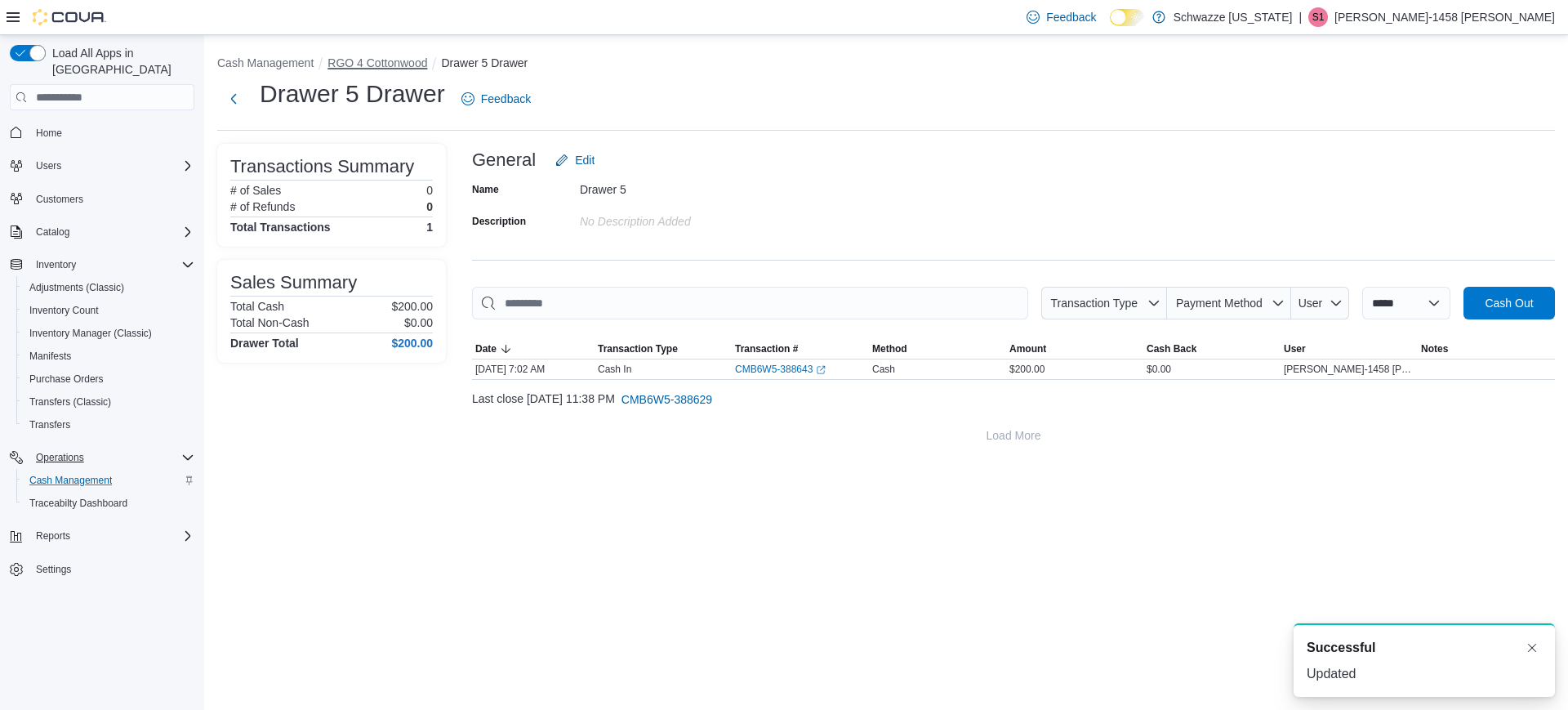
click at [390, 65] on button "RGO 4 Cottonwood" at bounding box center [378, 63] width 100 height 13
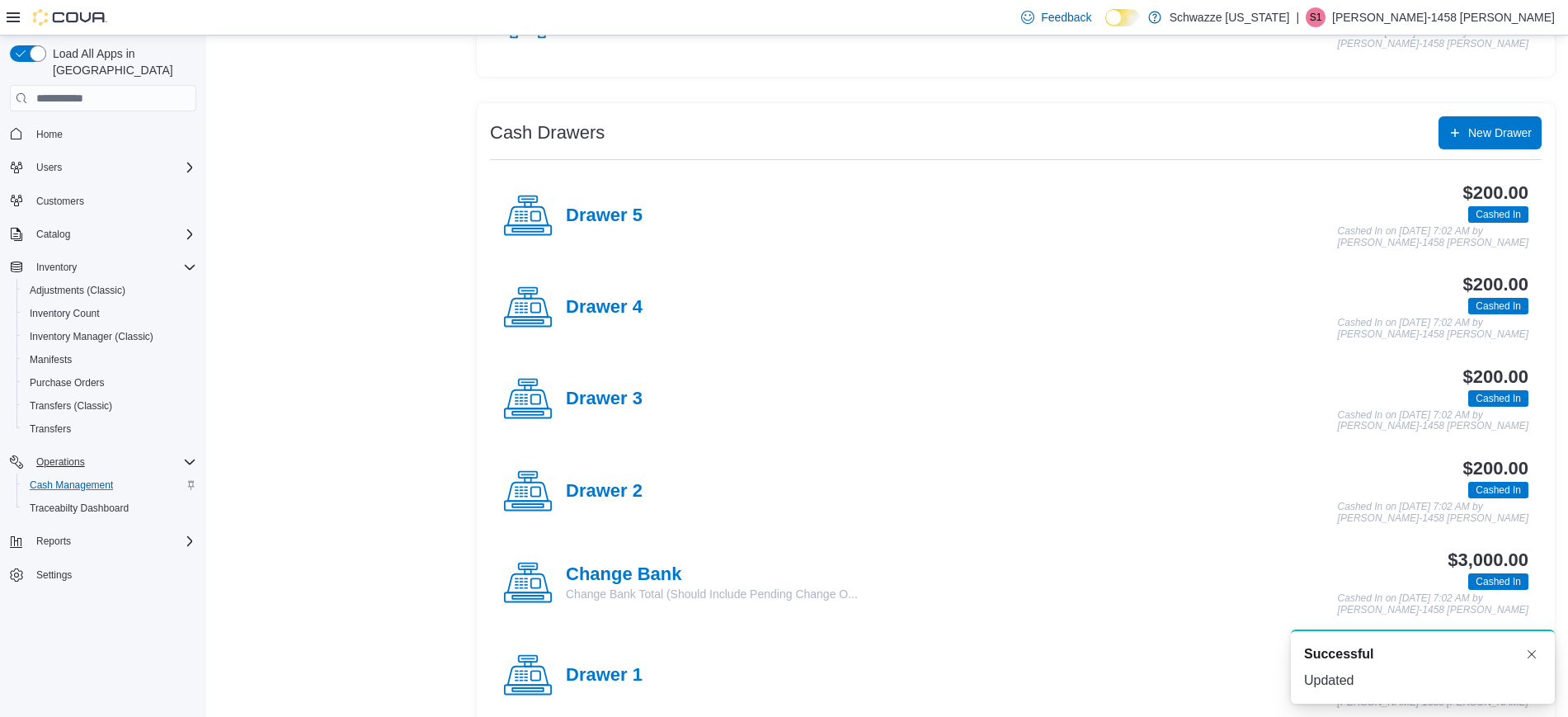
scroll to position [468, 0]
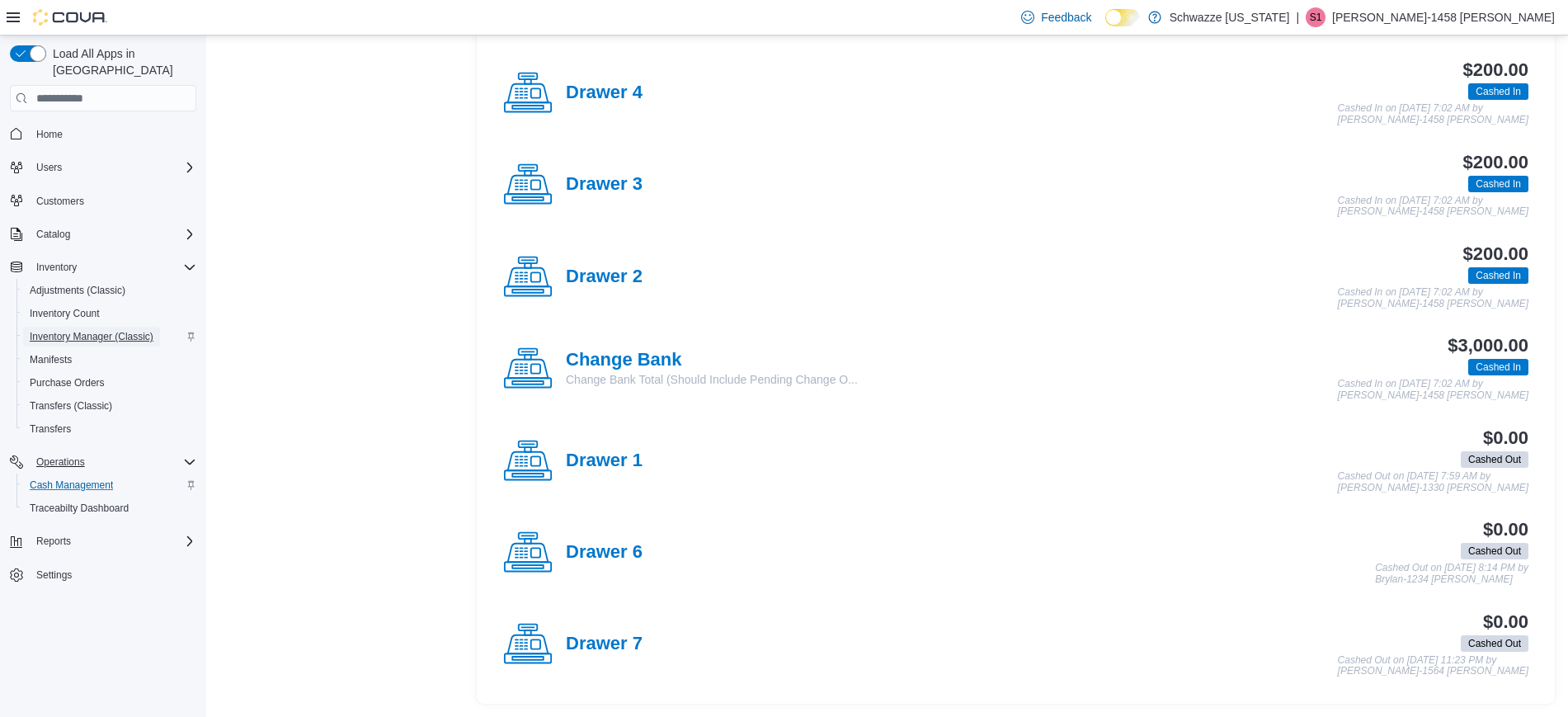
click at [72, 329] on span "Inventory Manager (Classic)" at bounding box center [91, 336] width 123 height 20
